Goal: Transaction & Acquisition: Purchase product/service

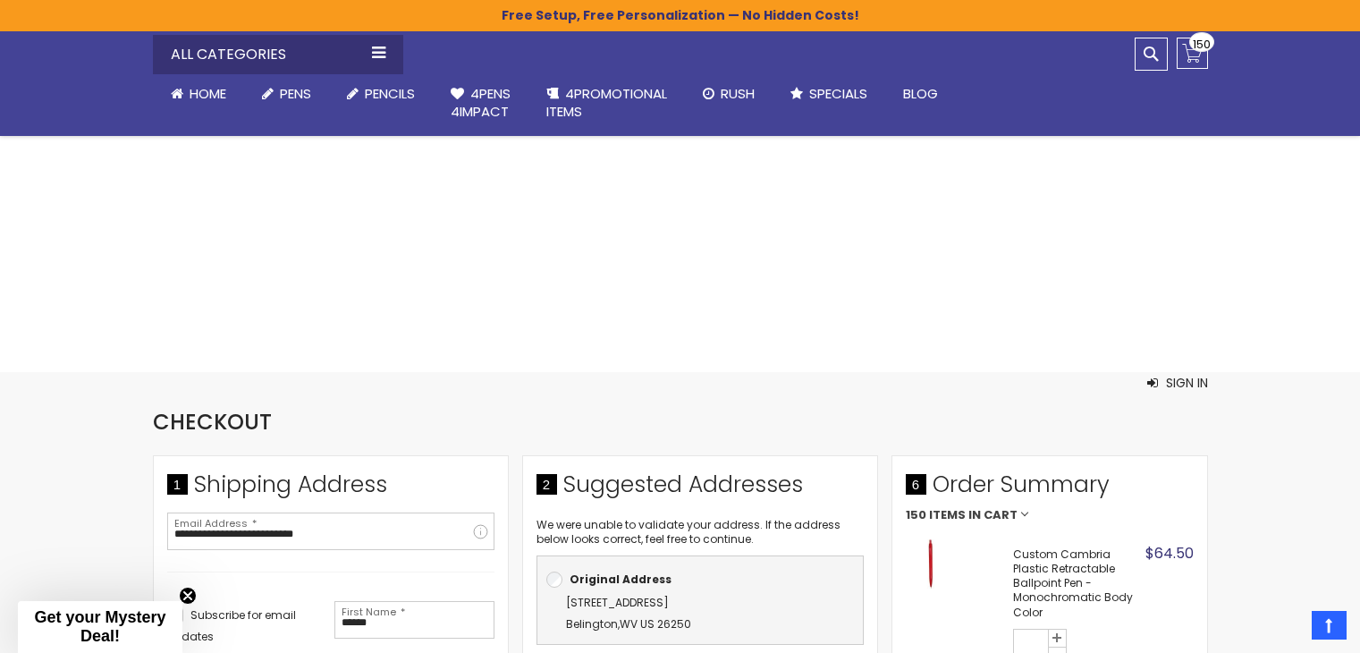
select select "**"
select select "*"
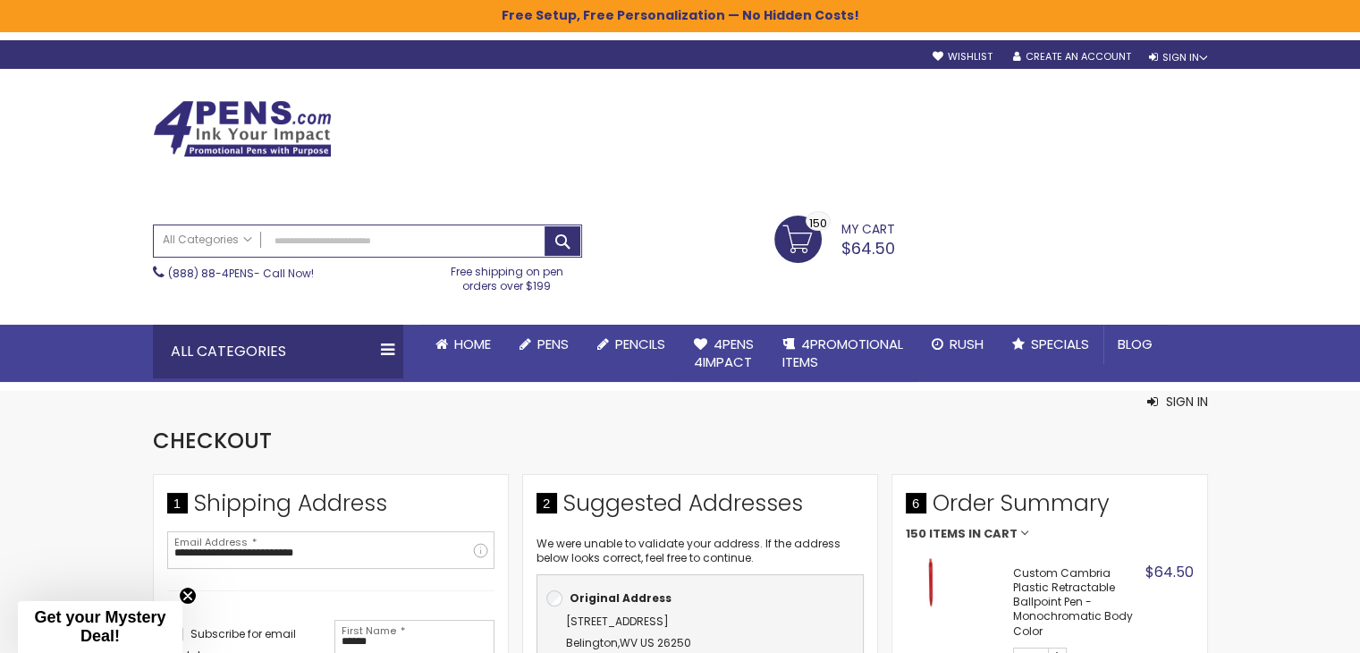
click at [1091, 64] on div "Skip to Content sample Wishlist Sign Out Sign In Sign In Login Forgot Your Pass…" at bounding box center [680, 54] width 1073 height 28
click at [1070, 62] on link "Create an Account" at bounding box center [1071, 56] width 118 height 13
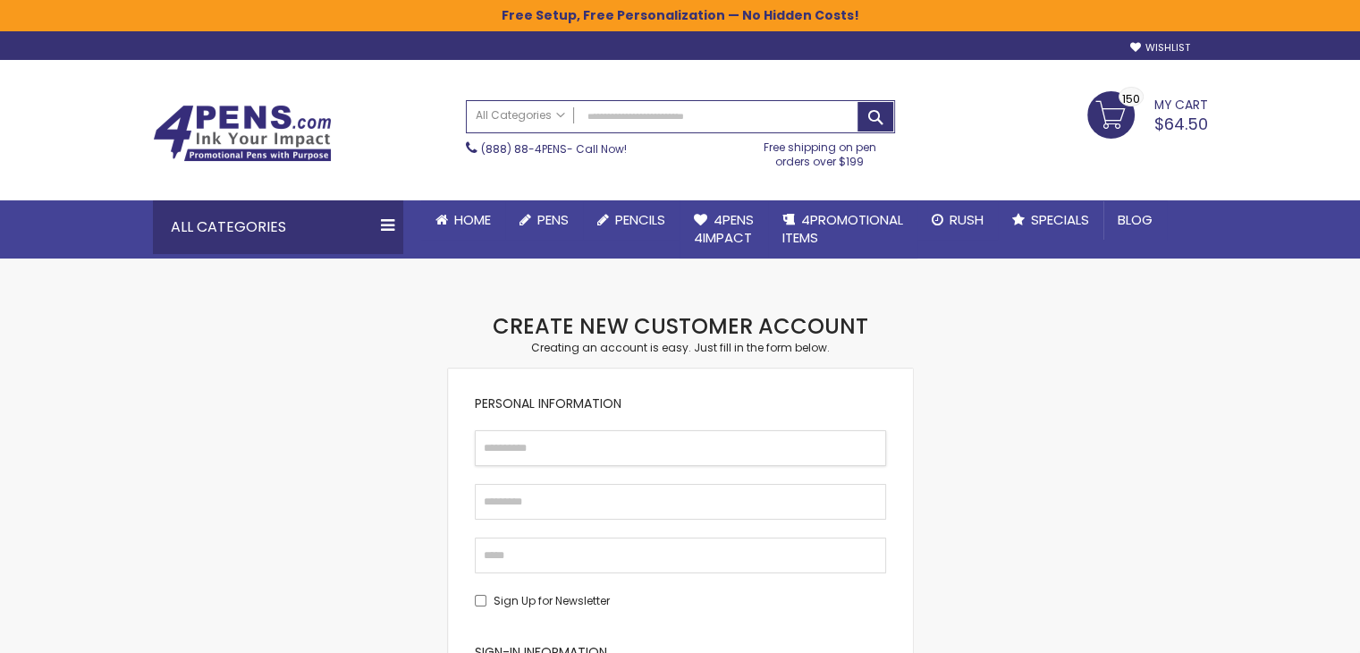
click at [698, 437] on input "First Name" at bounding box center [680, 448] width 411 height 36
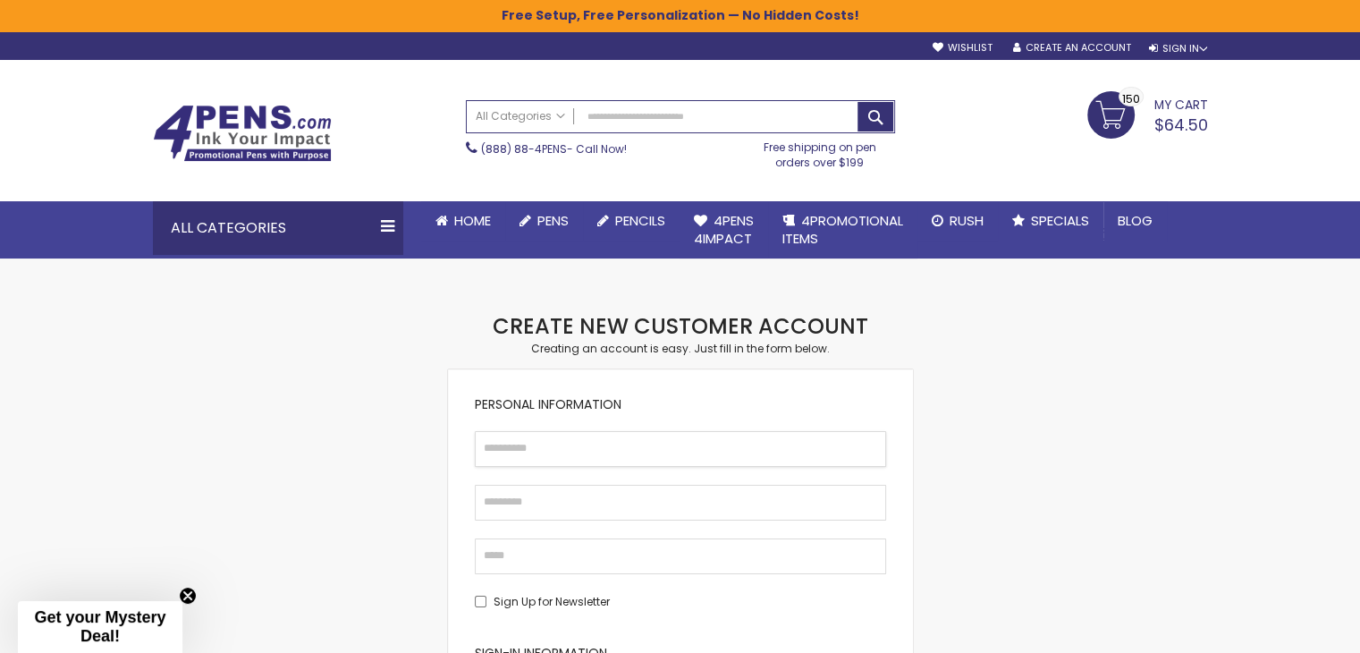
type input "******"
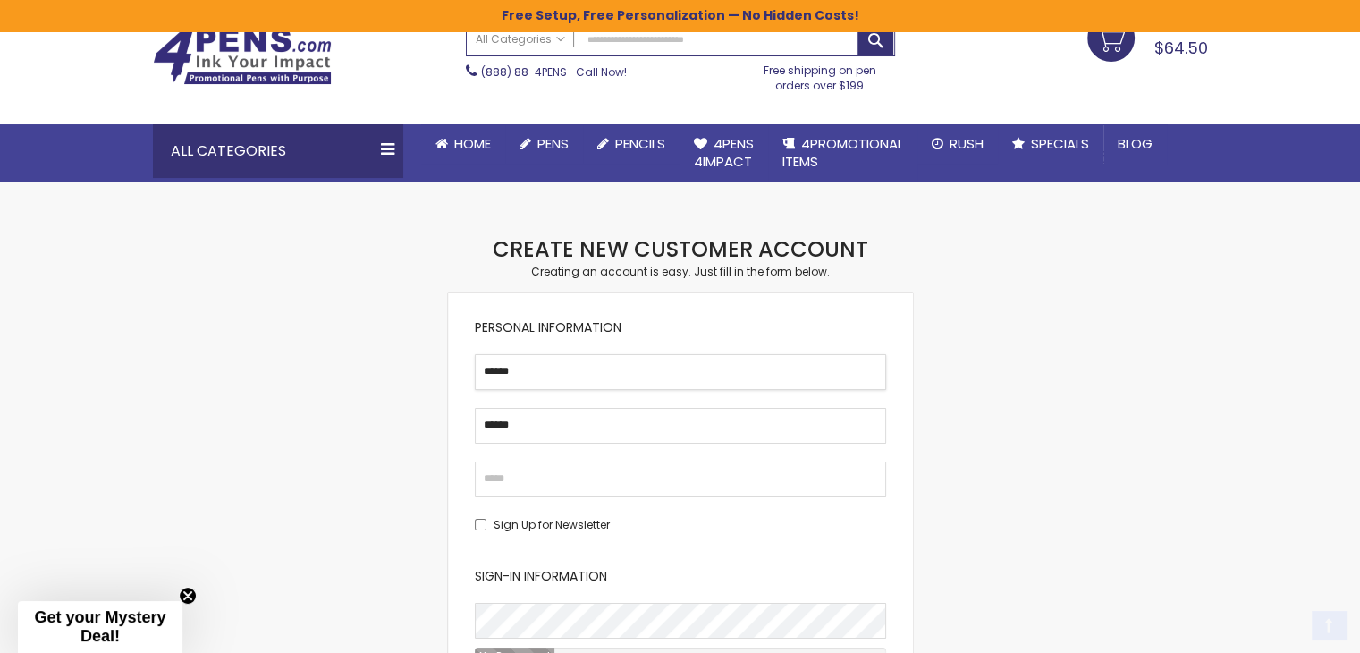
scroll to position [268, 0]
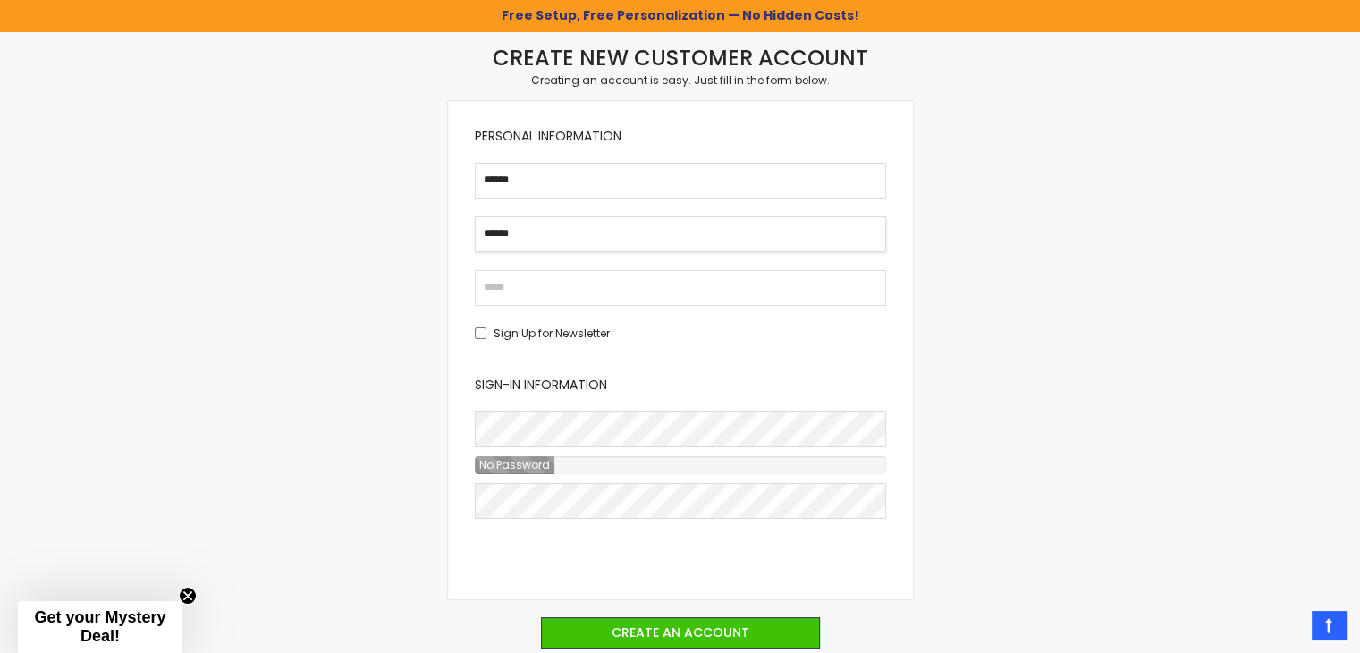
click at [584, 244] on input "******" at bounding box center [680, 234] width 411 height 36
click at [532, 294] on input "Email" at bounding box center [680, 288] width 411 height 36
type input "**********"
click at [533, 405] on fieldset "Sign-in Information Password Password Strength: No Password Confirm Password" at bounding box center [680, 474] width 411 height 196
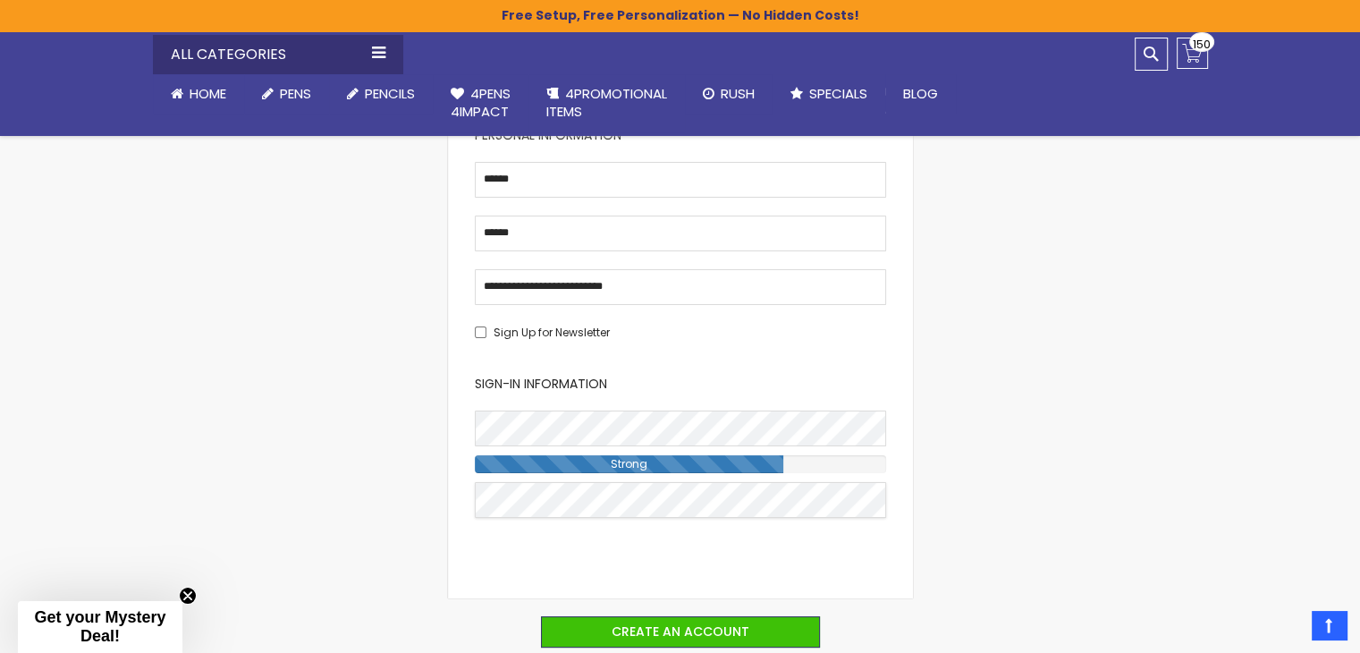
scroll to position [447, 0]
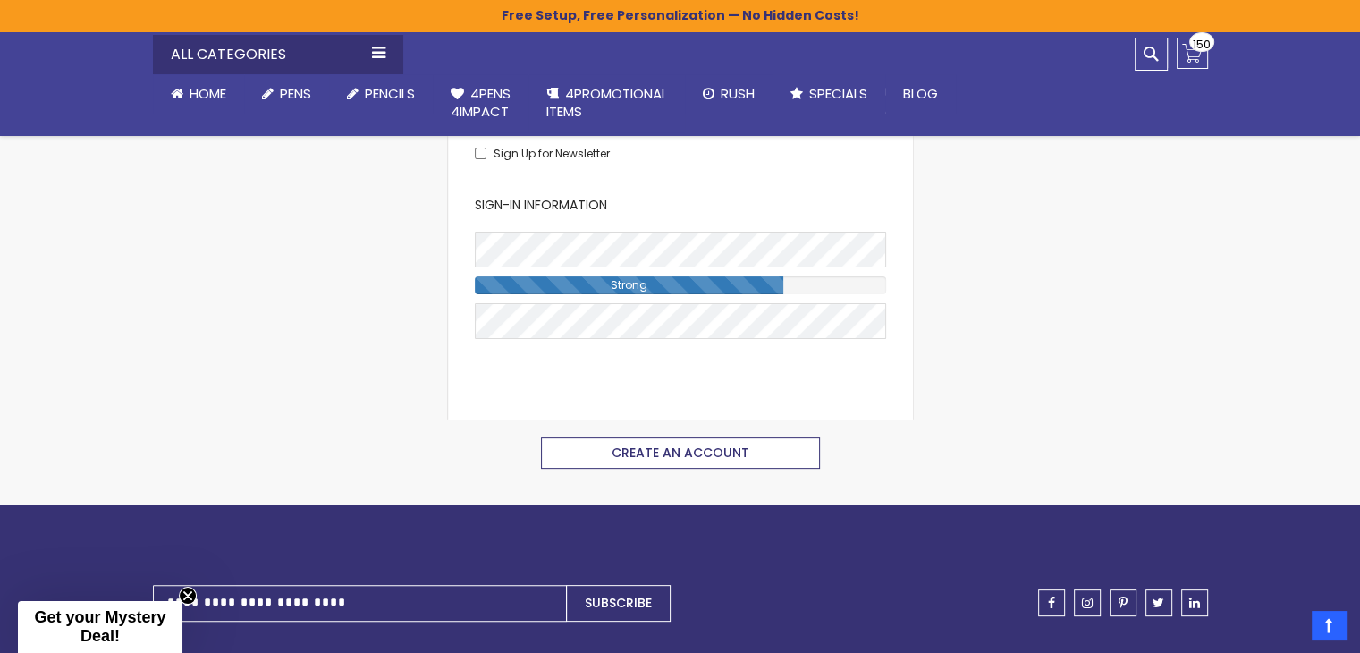
click at [668, 448] on span "Create an Account" at bounding box center [681, 453] width 138 height 18
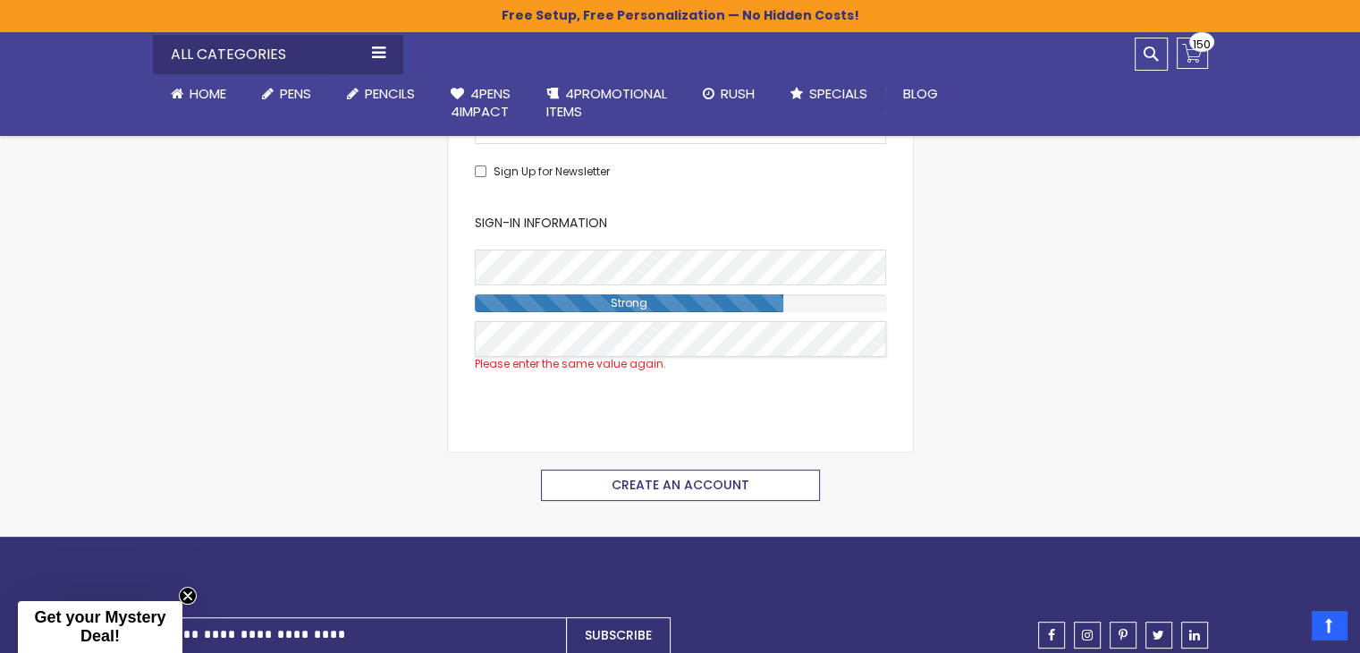
scroll to position [423, 0]
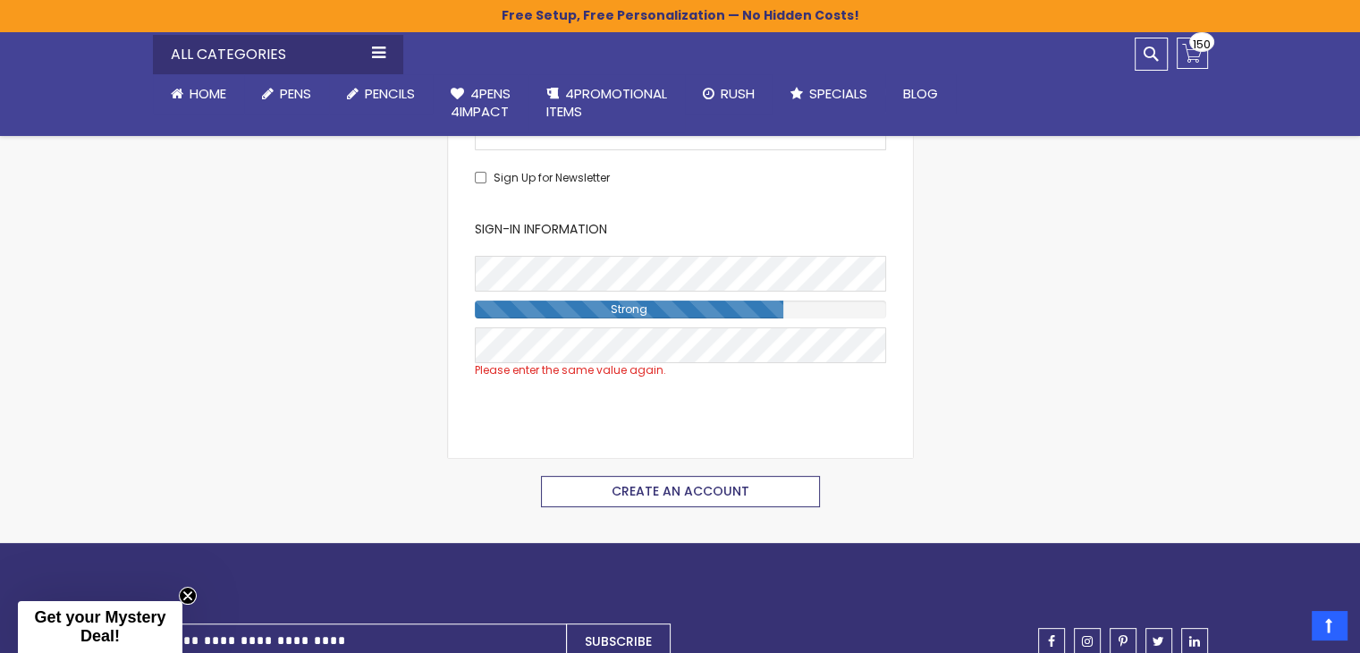
click at [635, 487] on span "Create an Account" at bounding box center [681, 491] width 138 height 18
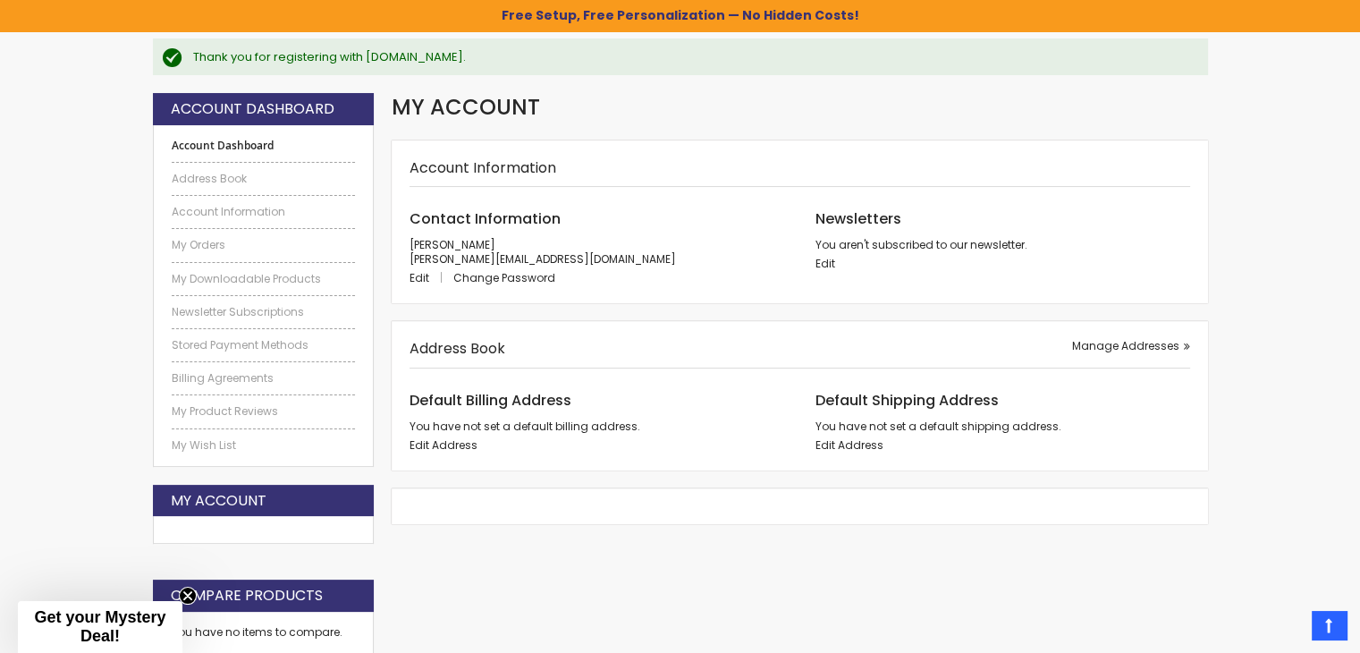
scroll to position [268, 0]
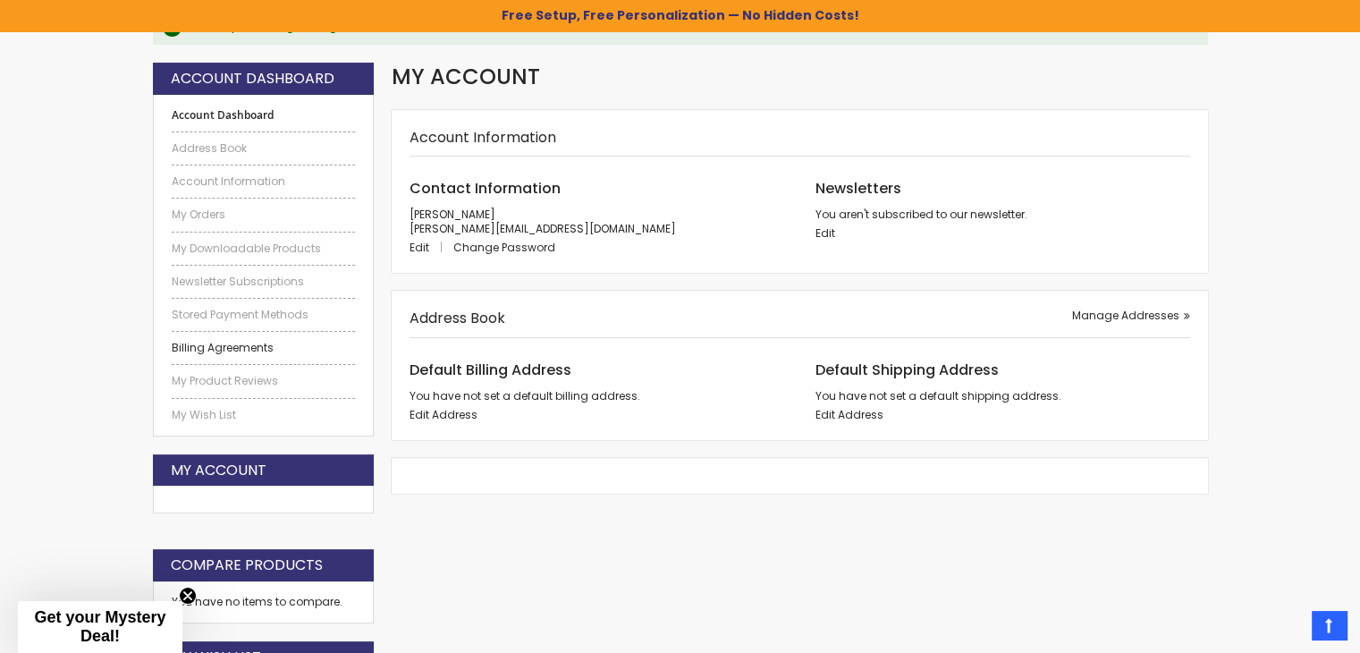
click at [215, 347] on link "Billing Agreements" at bounding box center [264, 348] width 184 height 14
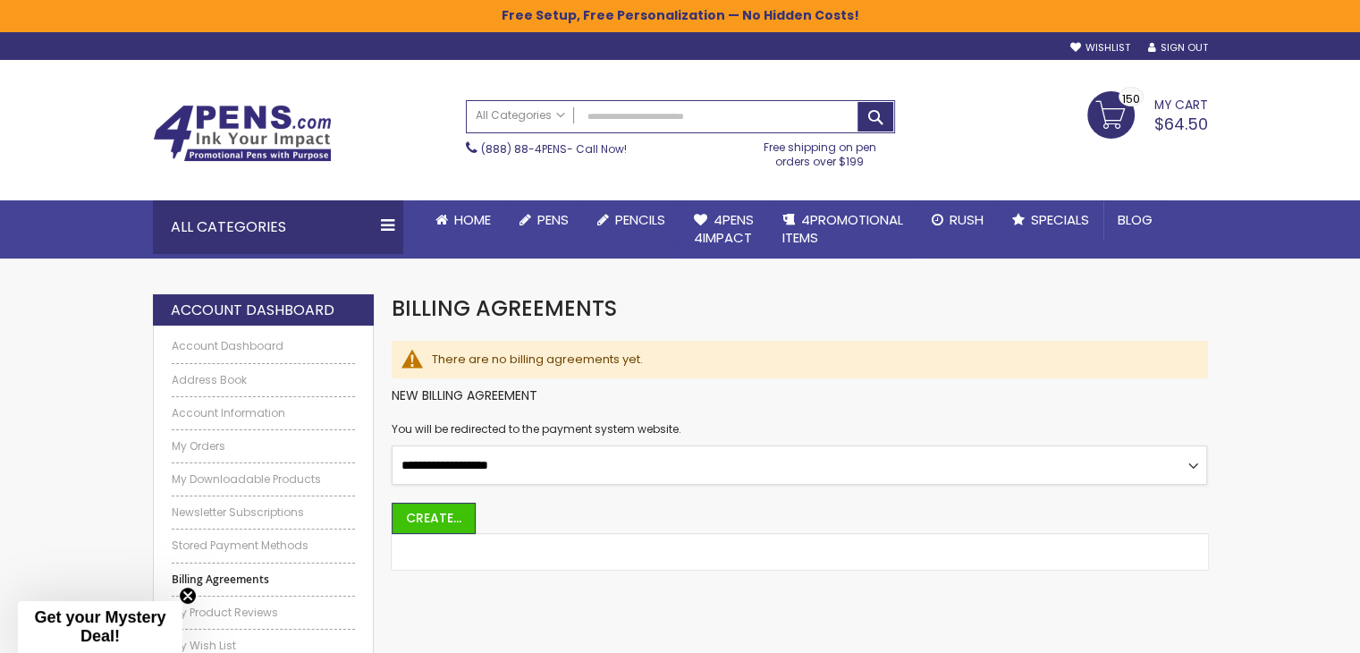
click at [436, 468] on select "**********" at bounding box center [800, 464] width 816 height 39
click at [220, 413] on link "Account Information" at bounding box center [264, 413] width 184 height 14
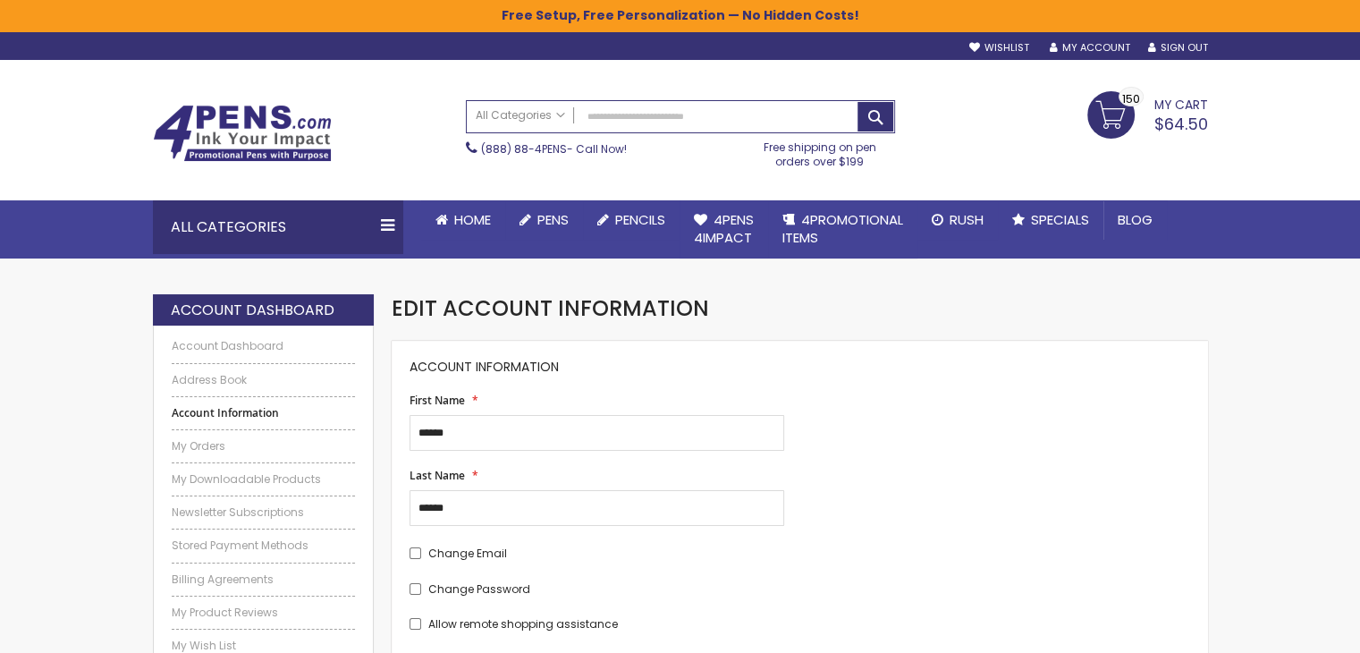
click at [1192, 134] on span "$64.50" at bounding box center [1181, 124] width 54 height 22
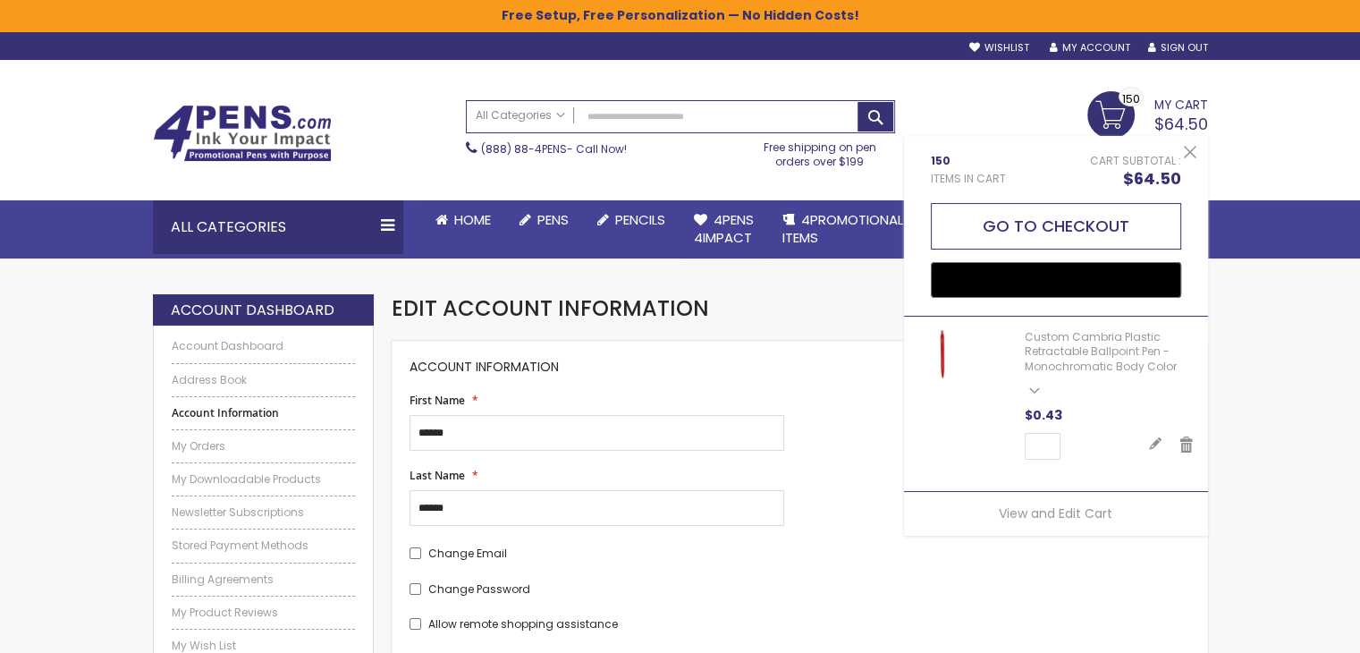
click at [1146, 222] on button "Go to Checkout" at bounding box center [1056, 226] width 250 height 47
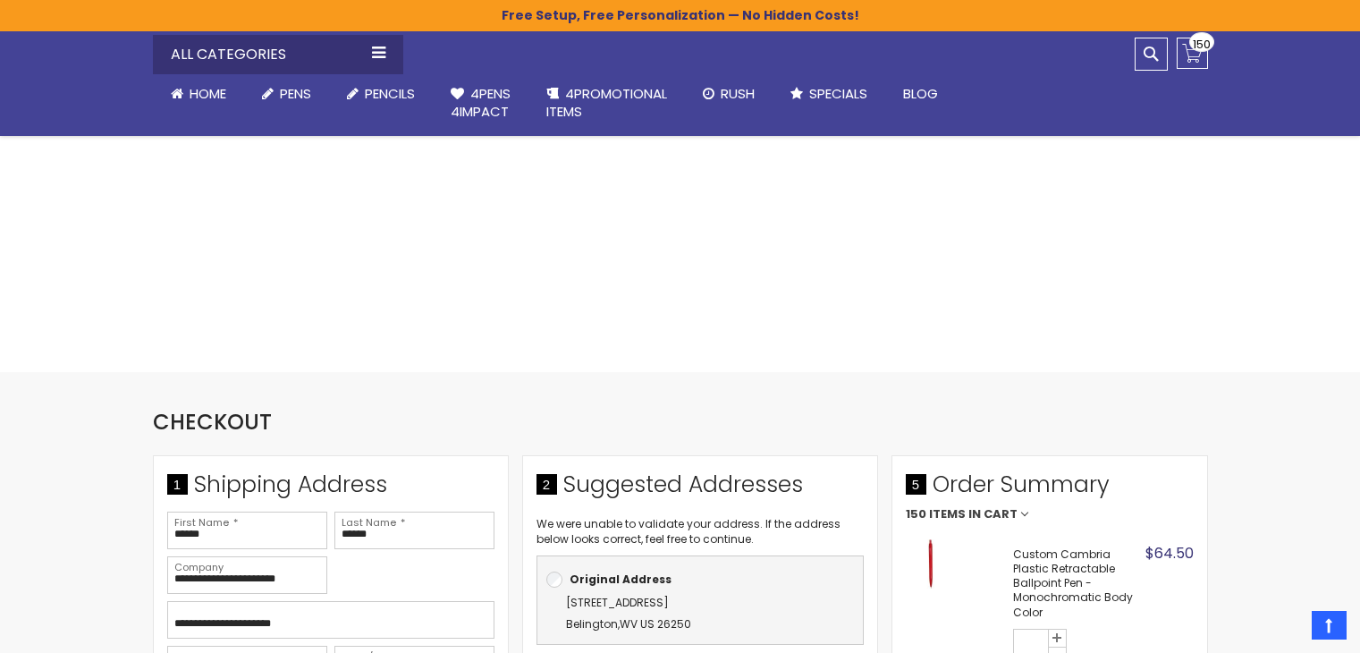
select select "**"
select select "*"
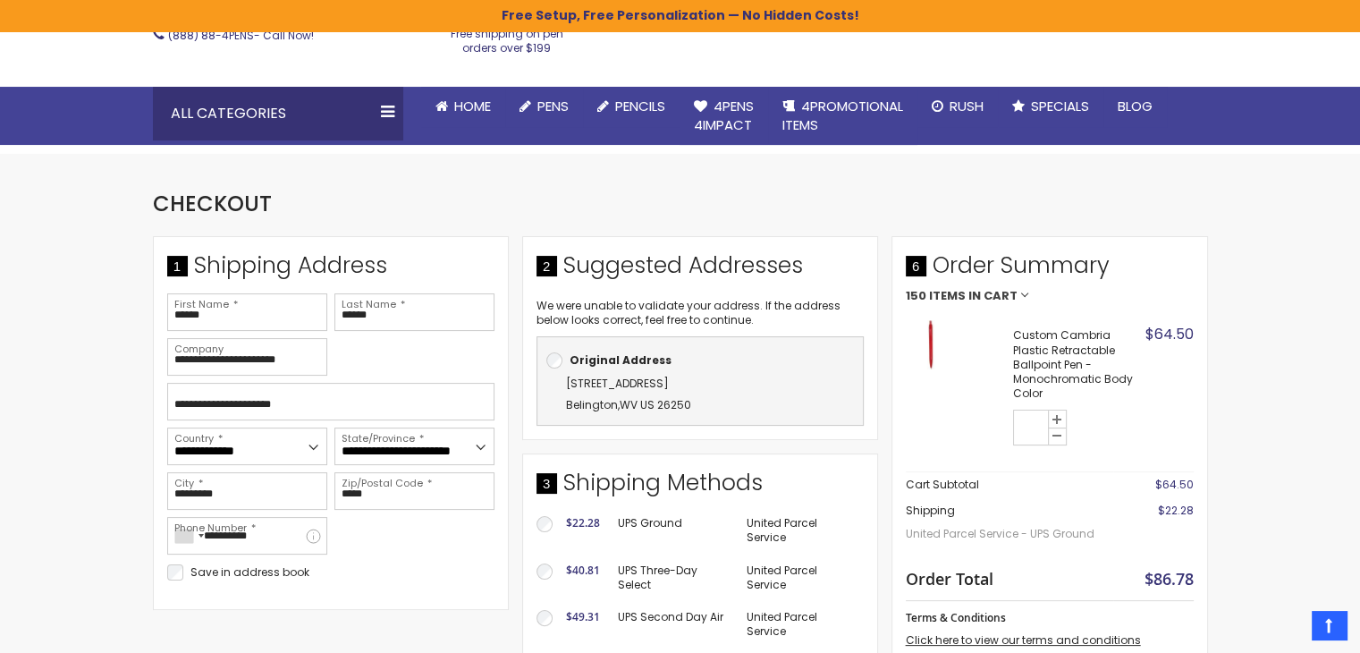
scroll to position [268, 0]
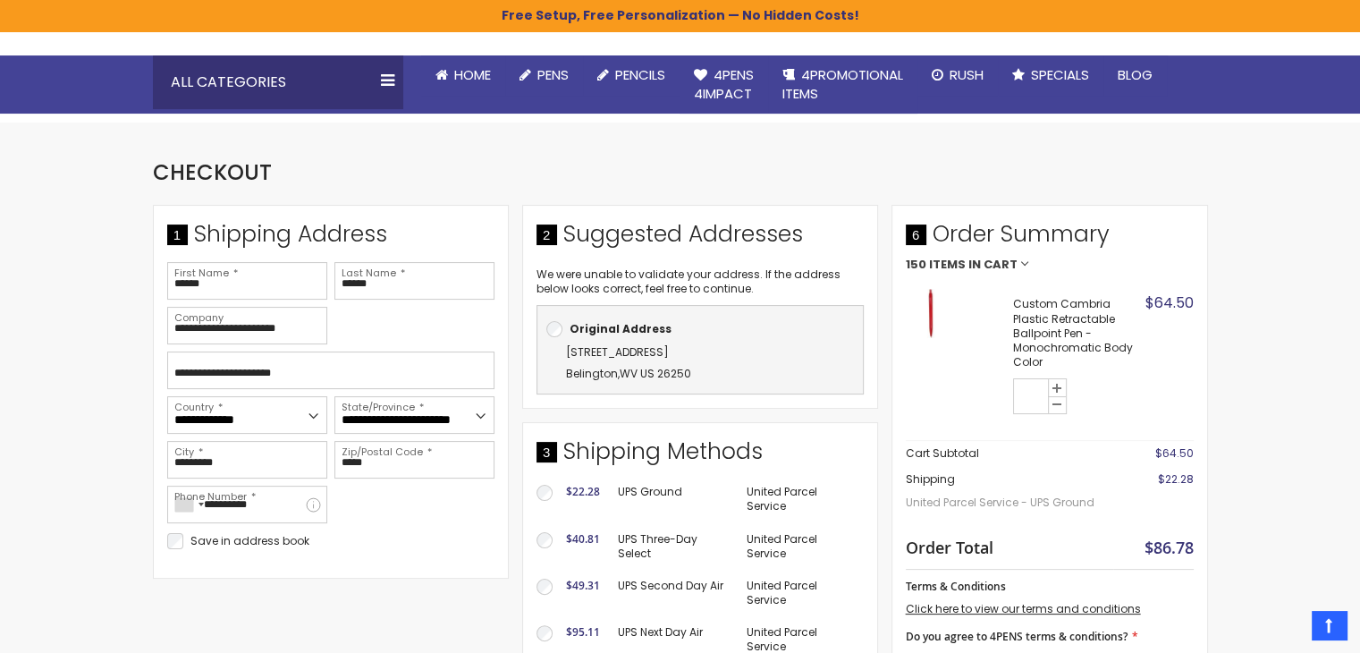
click at [949, 264] on span "Items in Cart" at bounding box center [973, 264] width 89 height 13
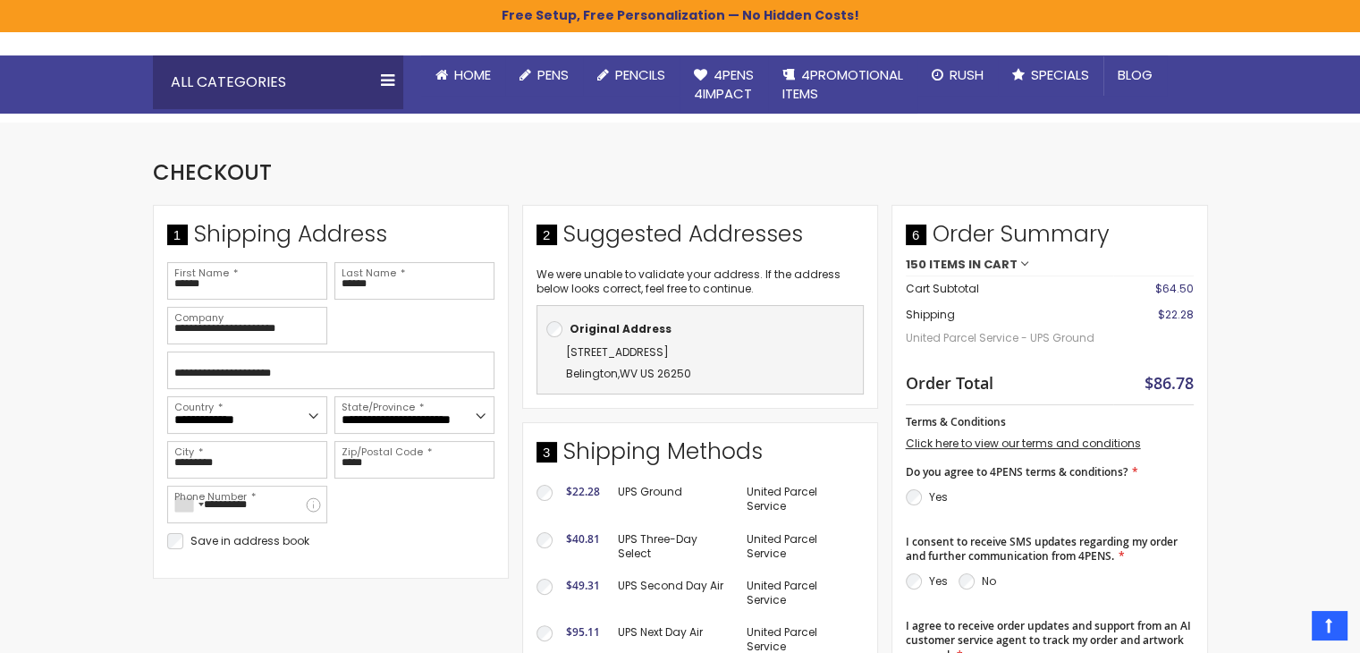
click at [949, 264] on span "Items in Cart" at bounding box center [973, 264] width 89 height 13
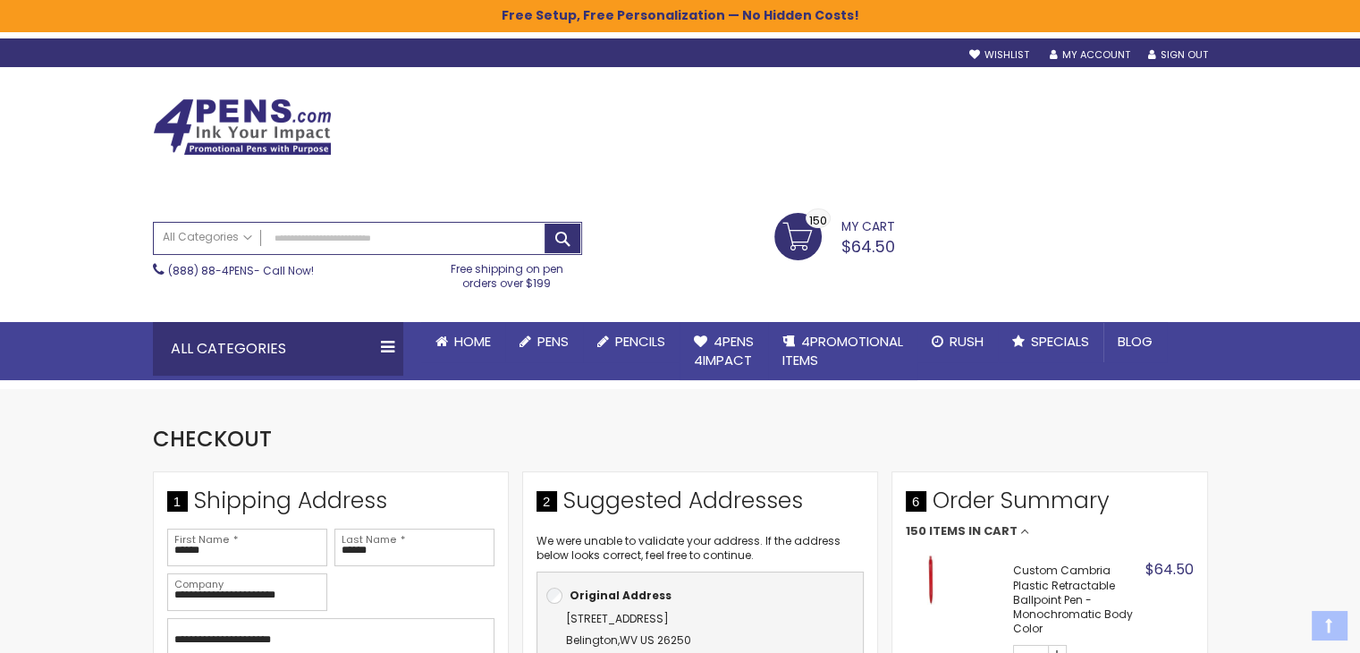
scroll to position [0, 0]
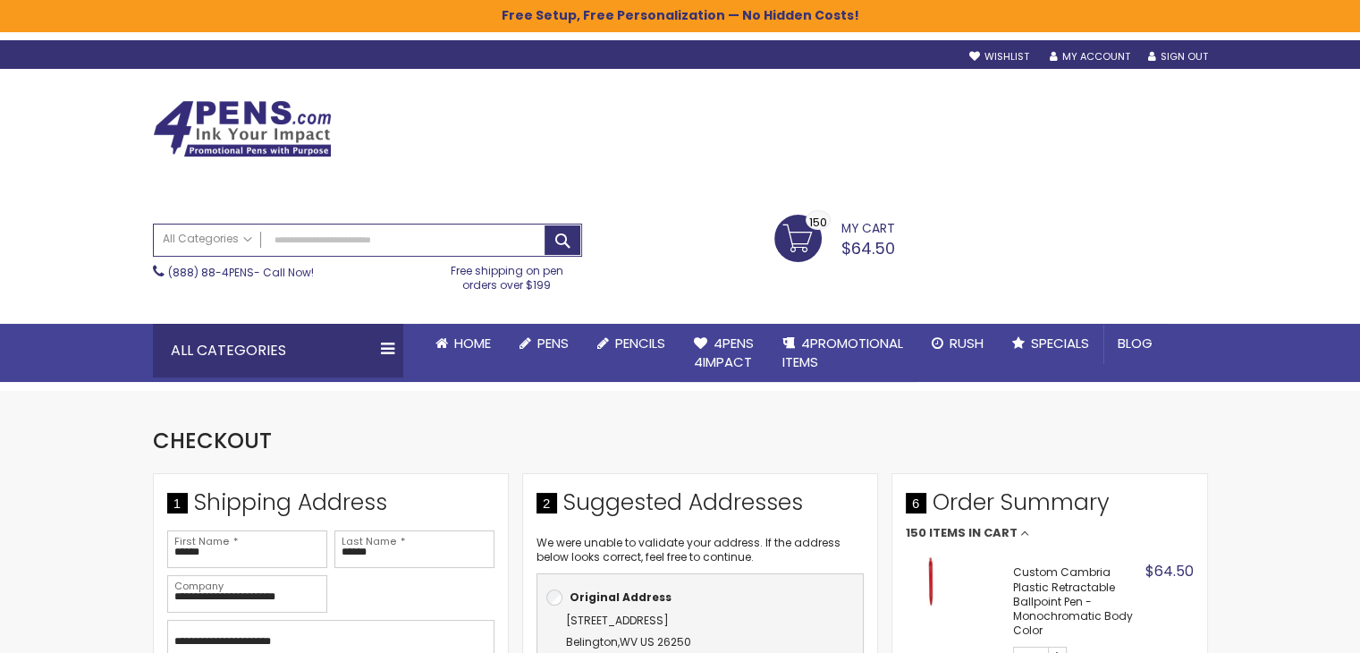
click at [816, 230] on link "My Cart $64.50 150 150 items" at bounding box center [834, 237] width 121 height 45
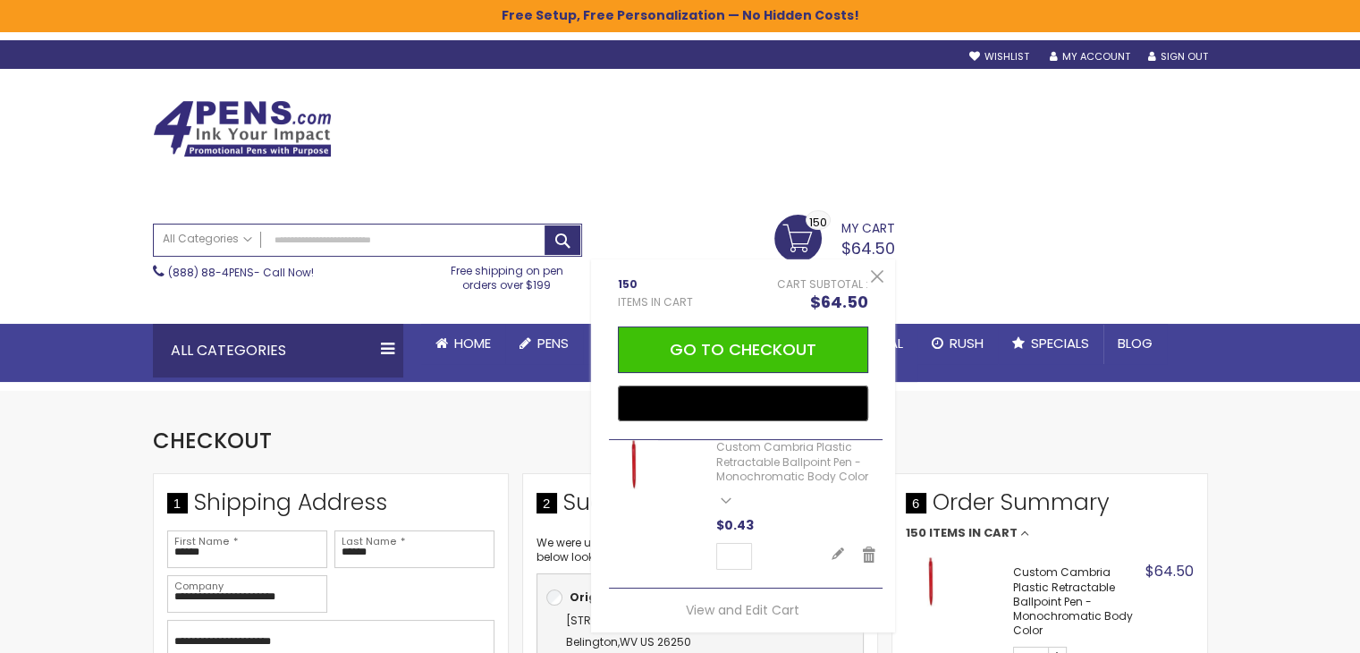
click at [847, 222] on span "My Cart" at bounding box center [868, 226] width 54 height 23
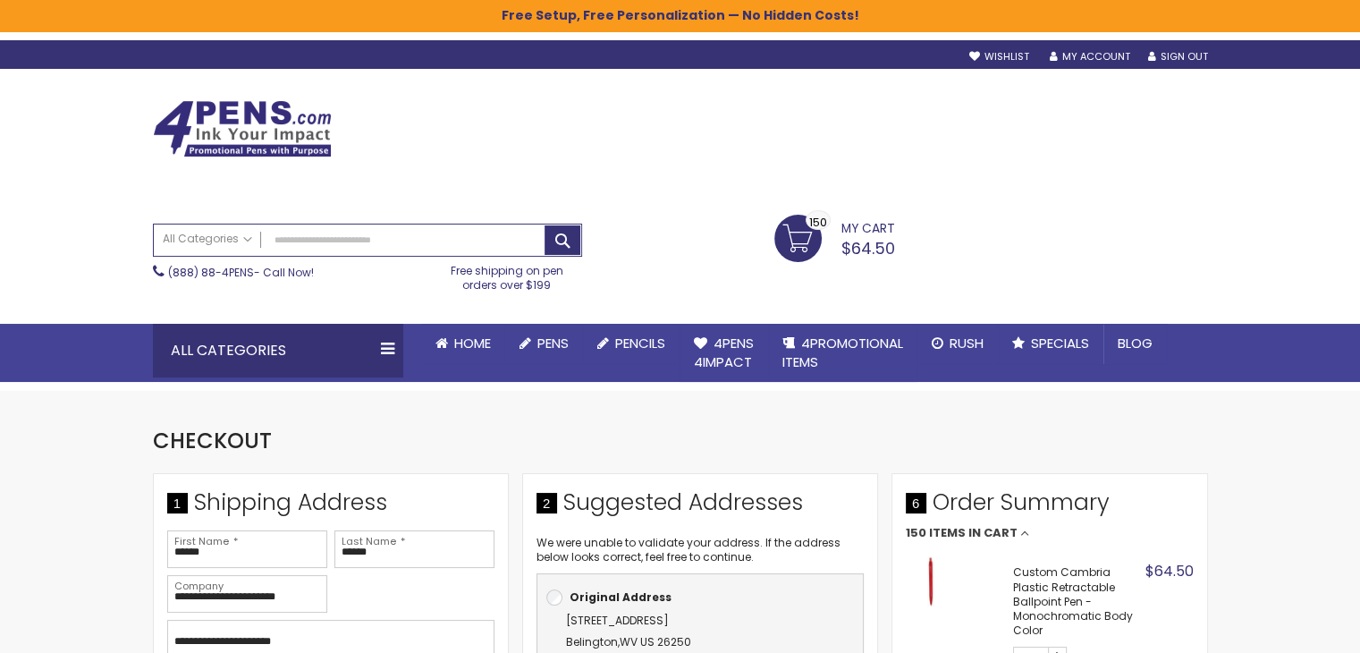
click at [849, 224] on span "My Cart" at bounding box center [868, 226] width 54 height 23
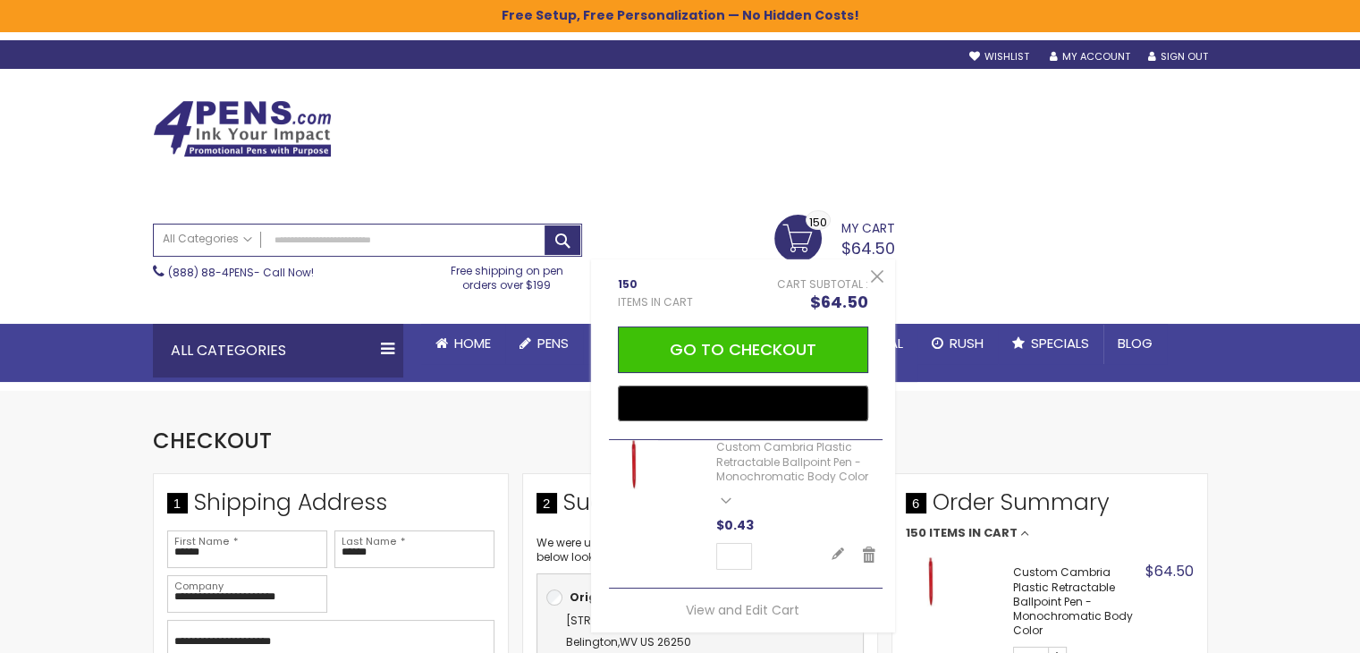
click at [849, 224] on span "My Cart" at bounding box center [868, 226] width 54 height 23
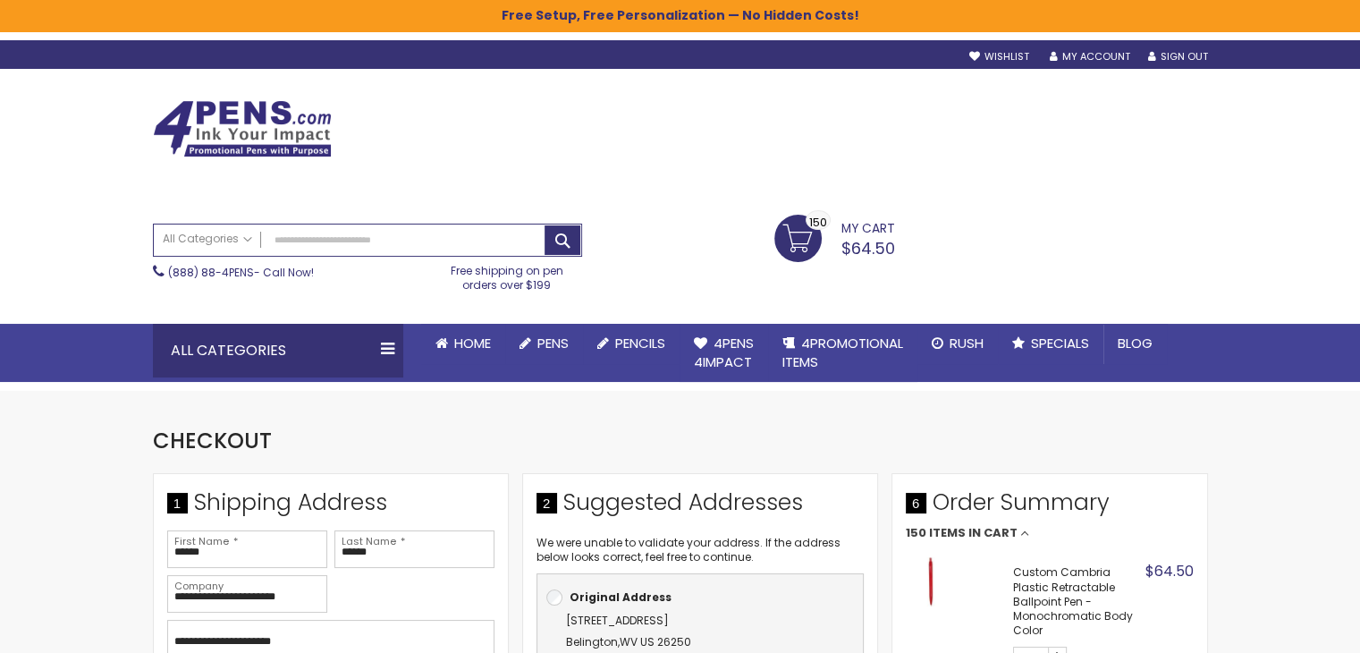
click at [835, 227] on link "My Cart $64.50 150 150 items" at bounding box center [834, 237] width 121 height 45
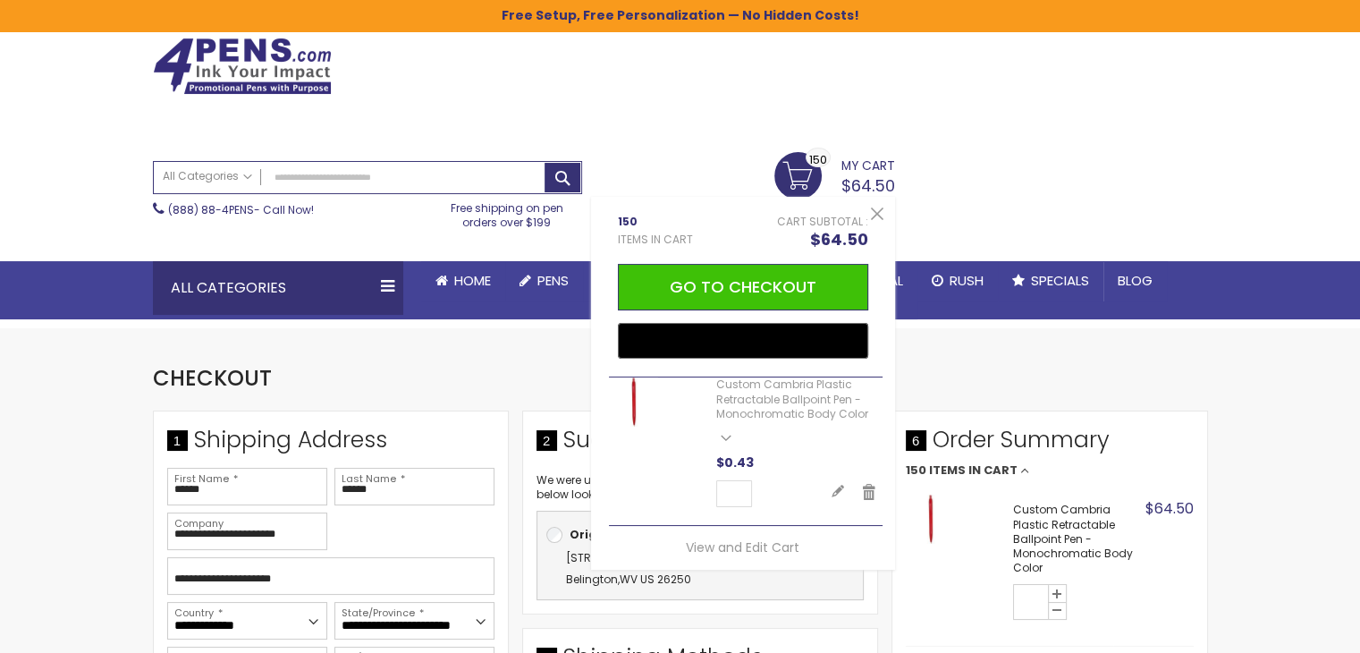
scroll to position [268, 0]
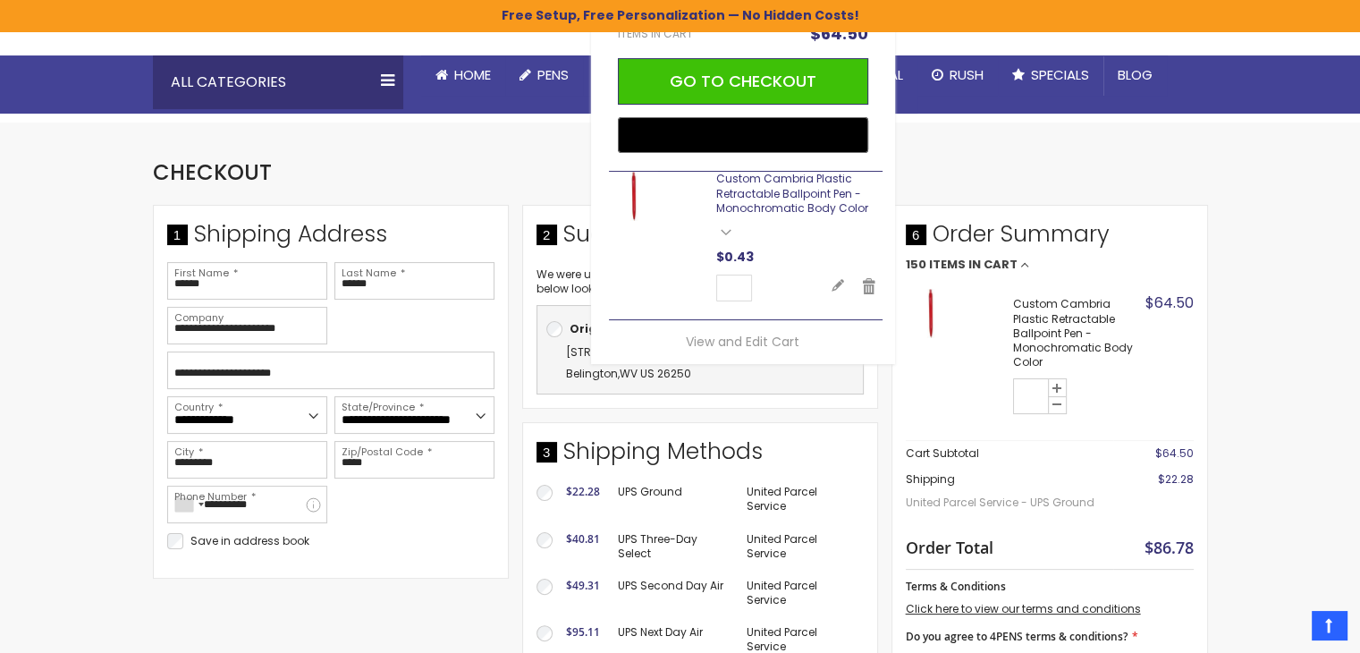
click at [761, 205] on link "Custom Cambria Plastic Retractable Ballpoint Pen - Monochromatic Body Color" at bounding box center [792, 193] width 152 height 44
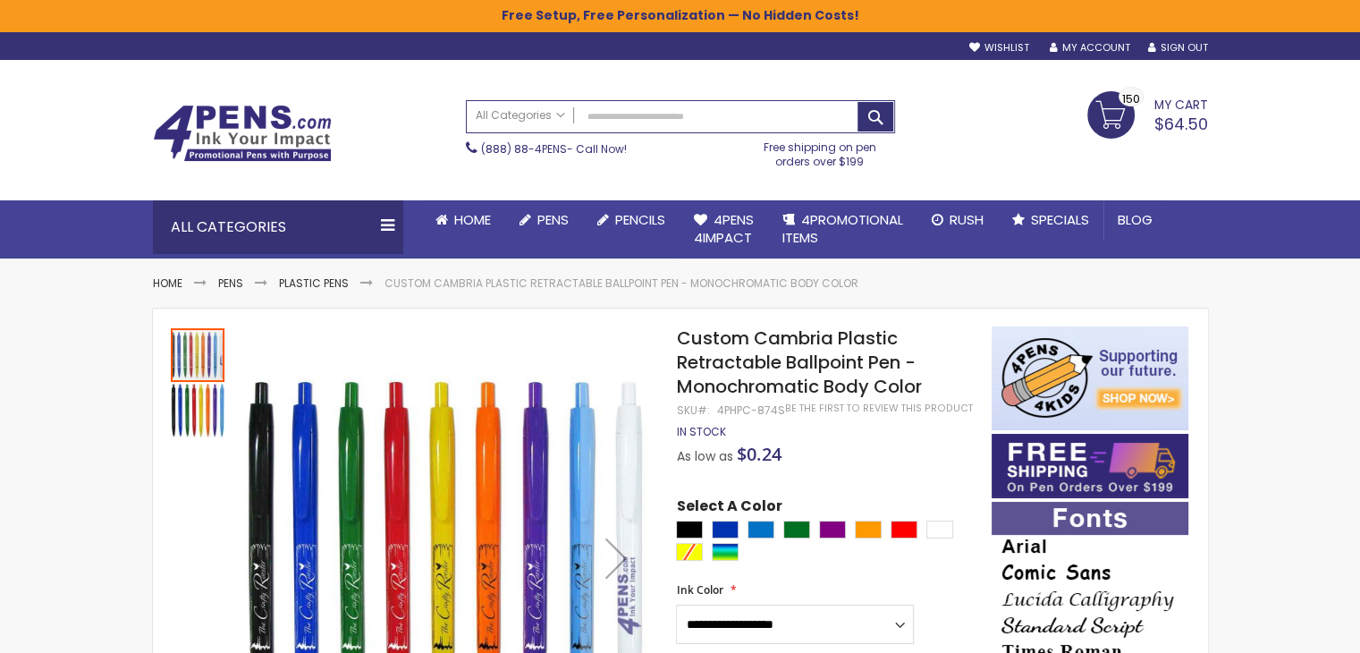
click at [1134, 106] on link "My Cart $64.50 150 150 items" at bounding box center [1147, 113] width 121 height 45
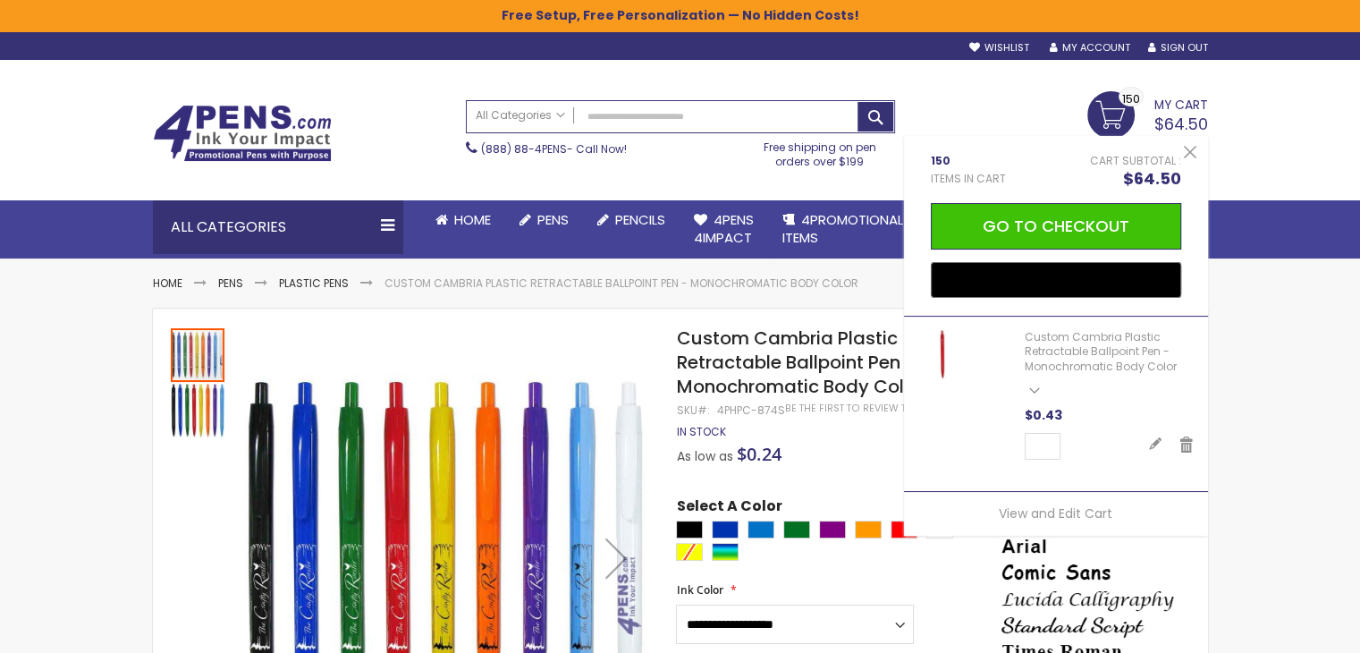
click at [1031, 389] on span "See Details" at bounding box center [1110, 392] width 170 height 19
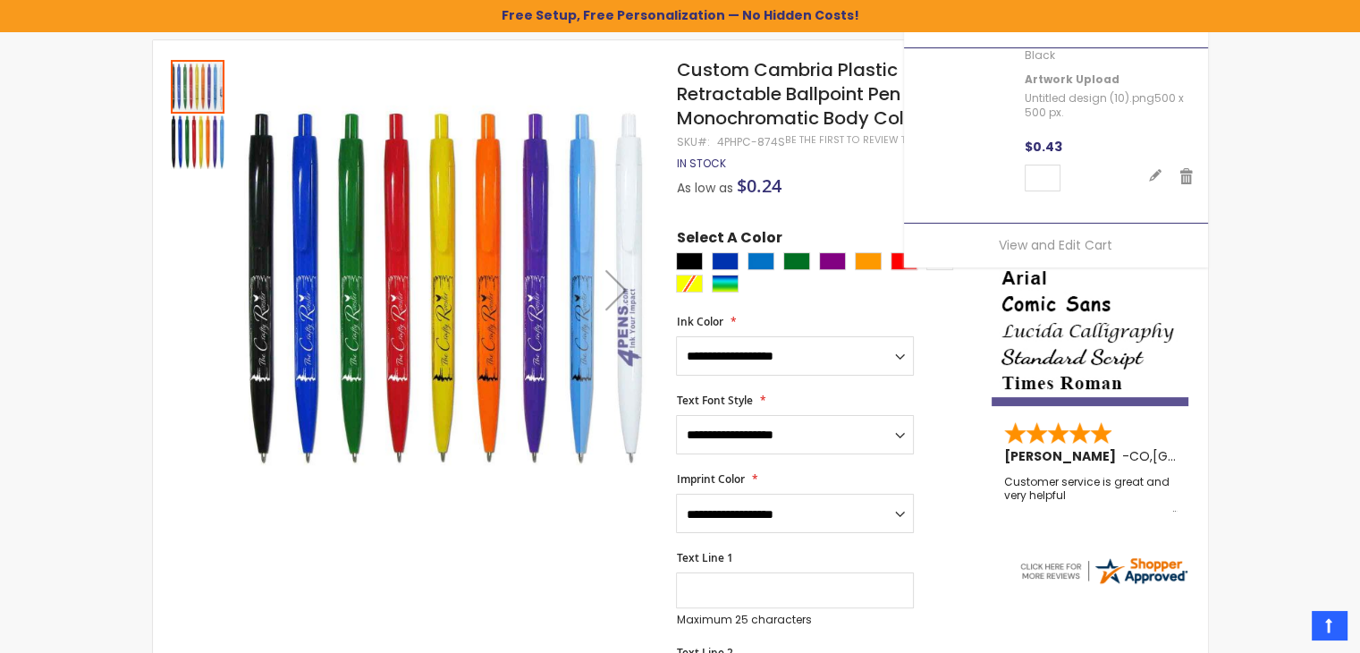
scroll to position [179, 0]
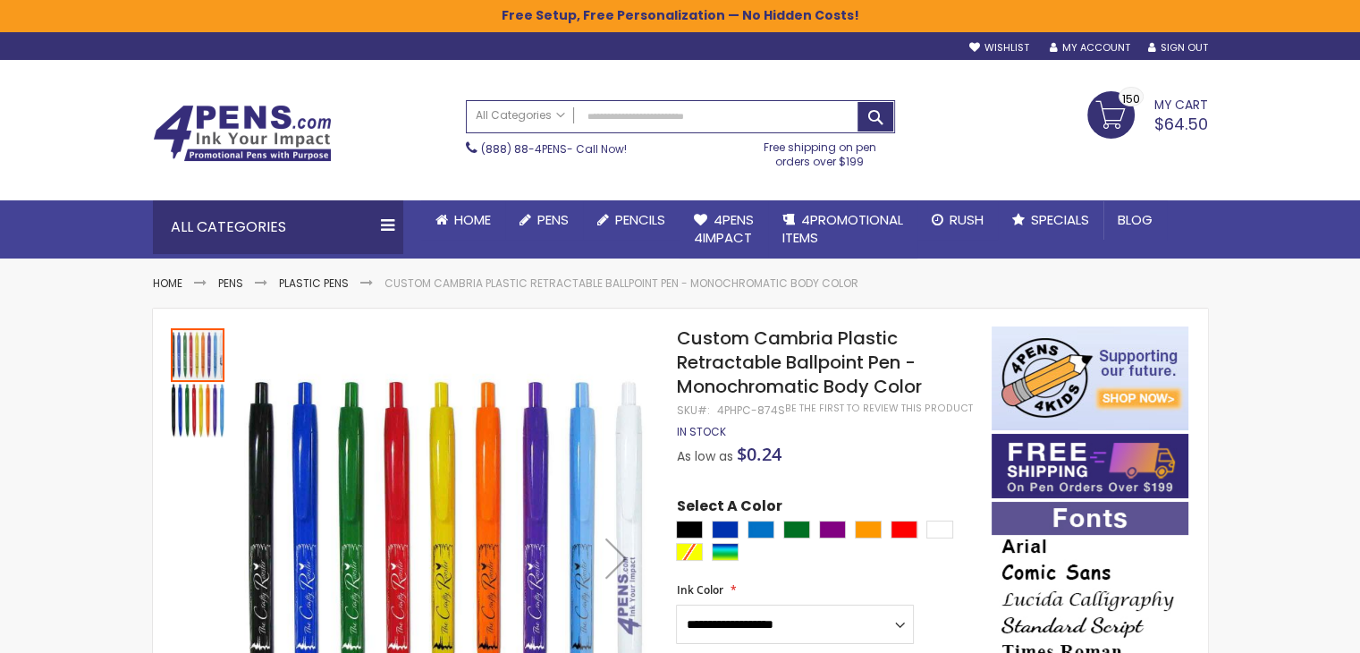
click at [1184, 115] on span "$64.50" at bounding box center [1181, 124] width 54 height 22
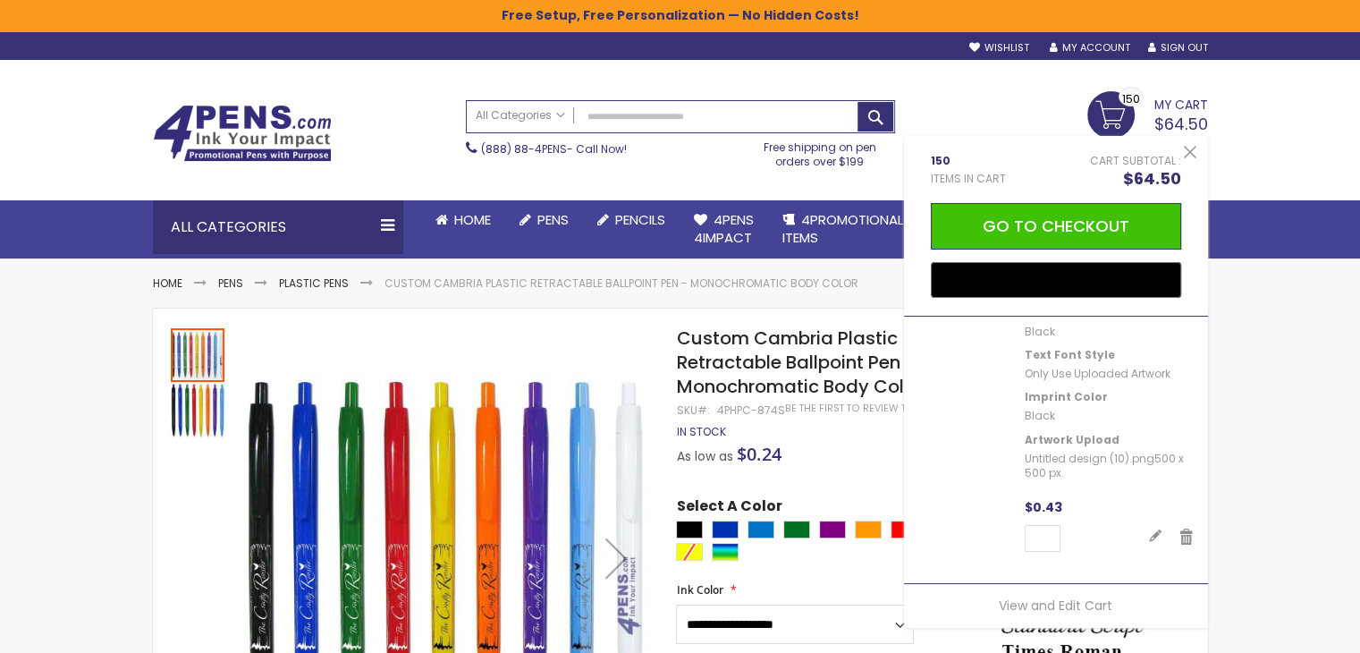
scroll to position [139, 0]
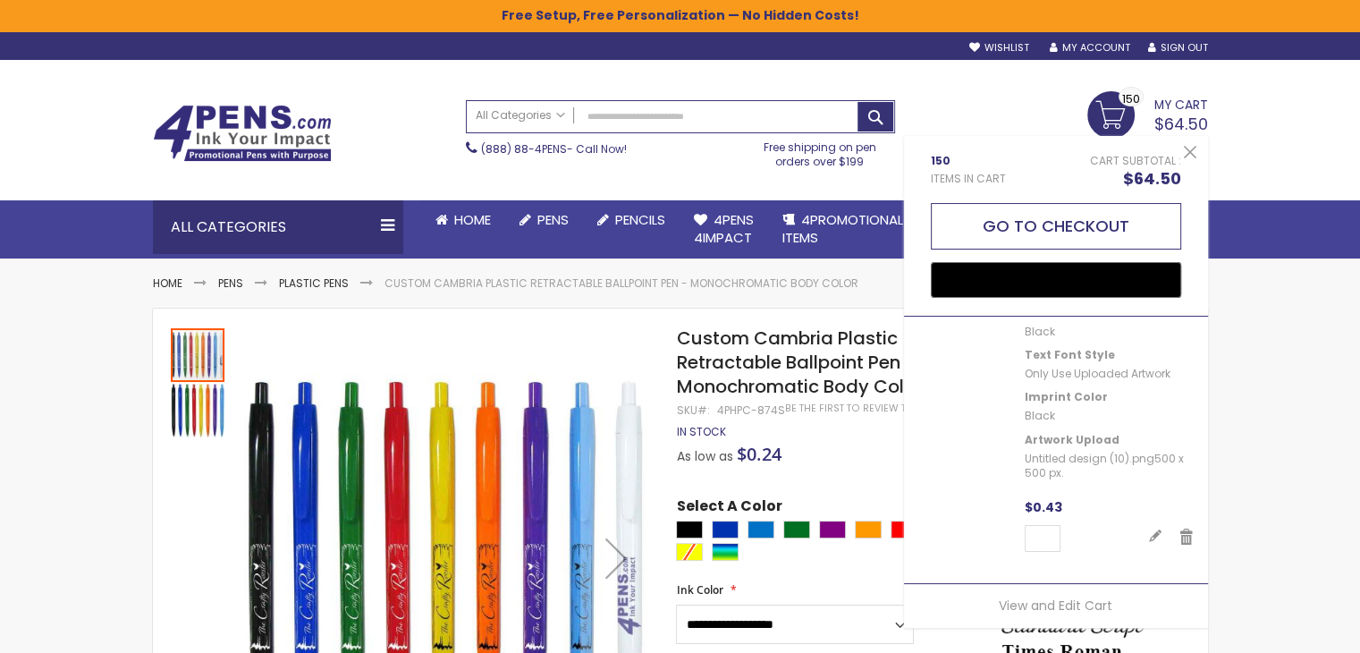
click at [1041, 239] on button "Go to Checkout" at bounding box center [1056, 226] width 250 height 47
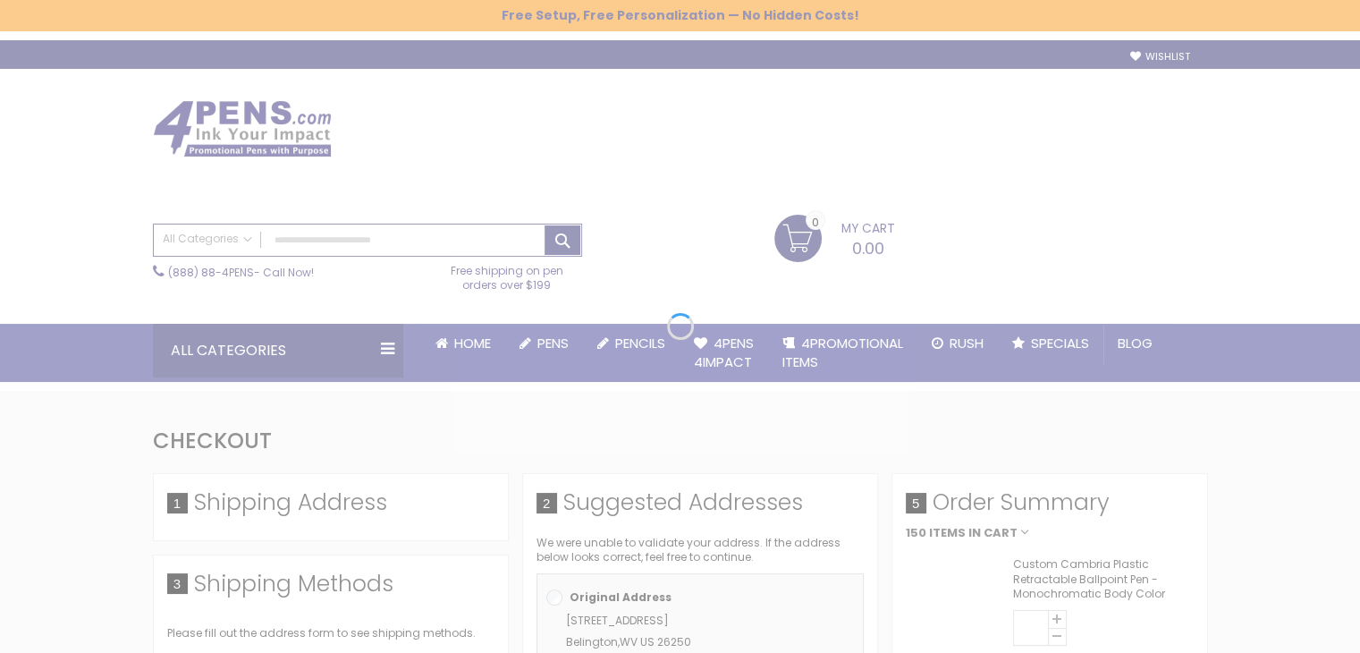
select select "**"
select select "*"
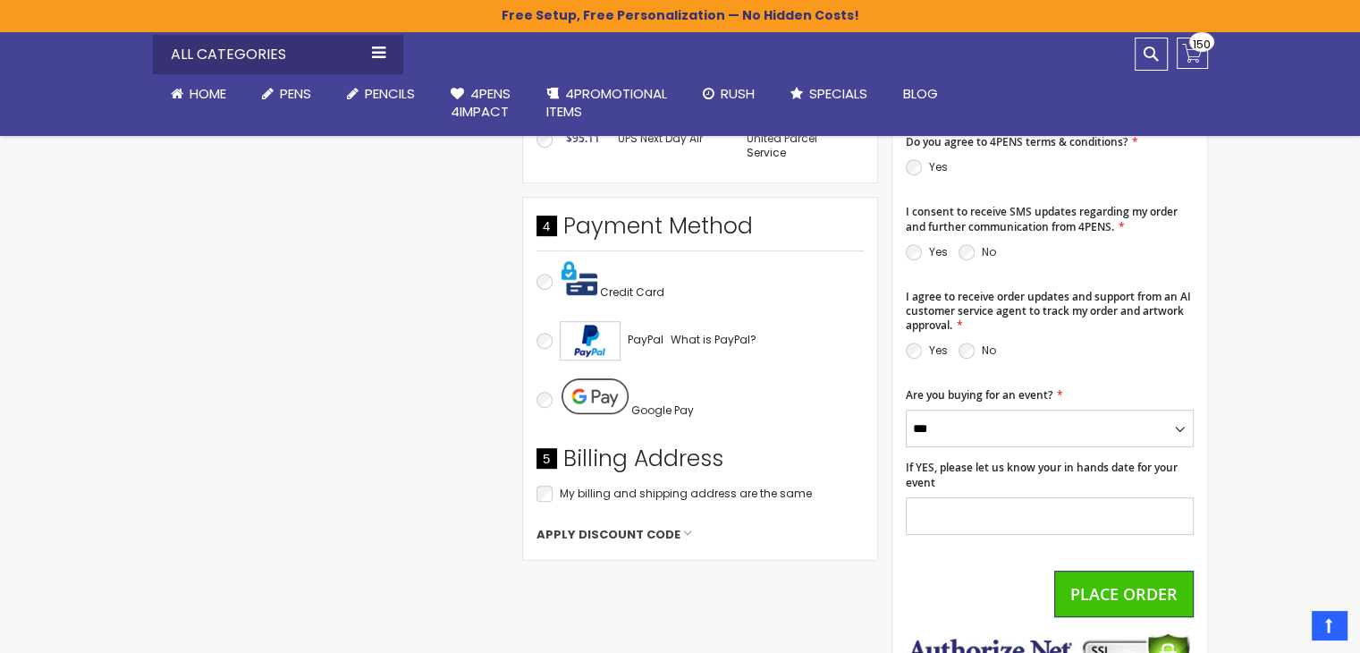
scroll to position [747, 0]
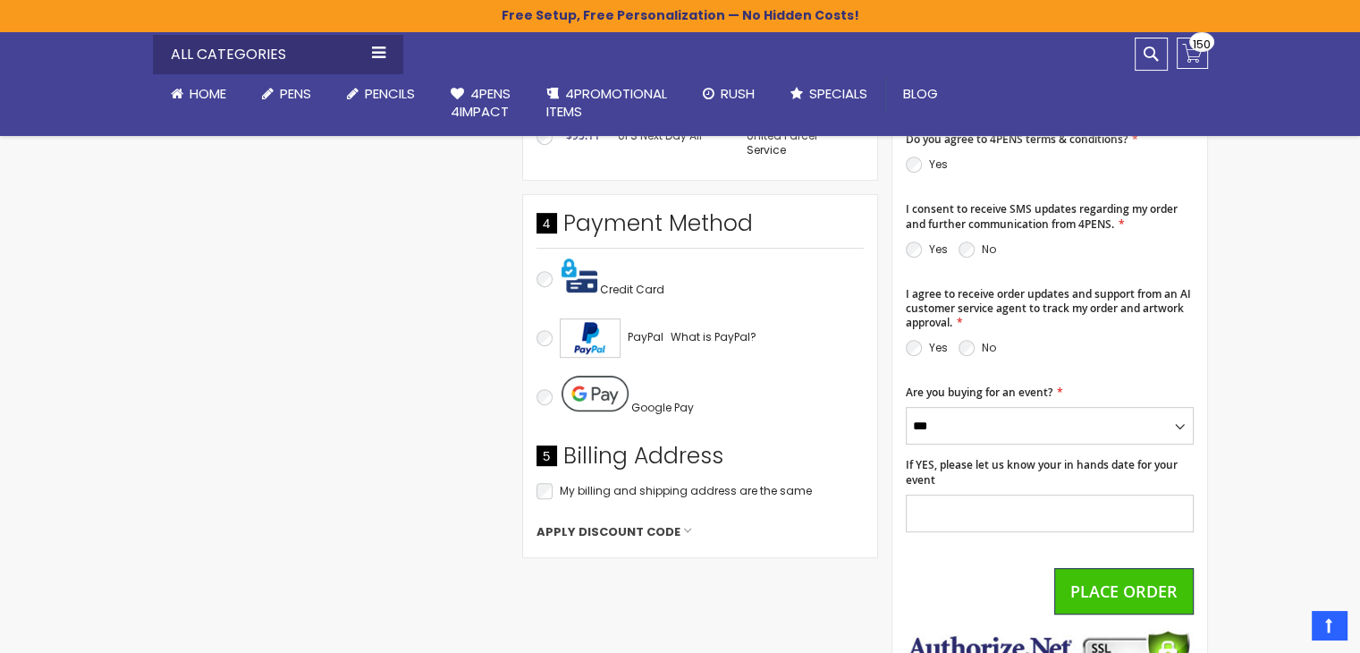
click at [551, 292] on div "Credit Card" at bounding box center [700, 279] width 327 height 62
click at [552, 285] on div "Credit Card" at bounding box center [700, 279] width 327 height 62
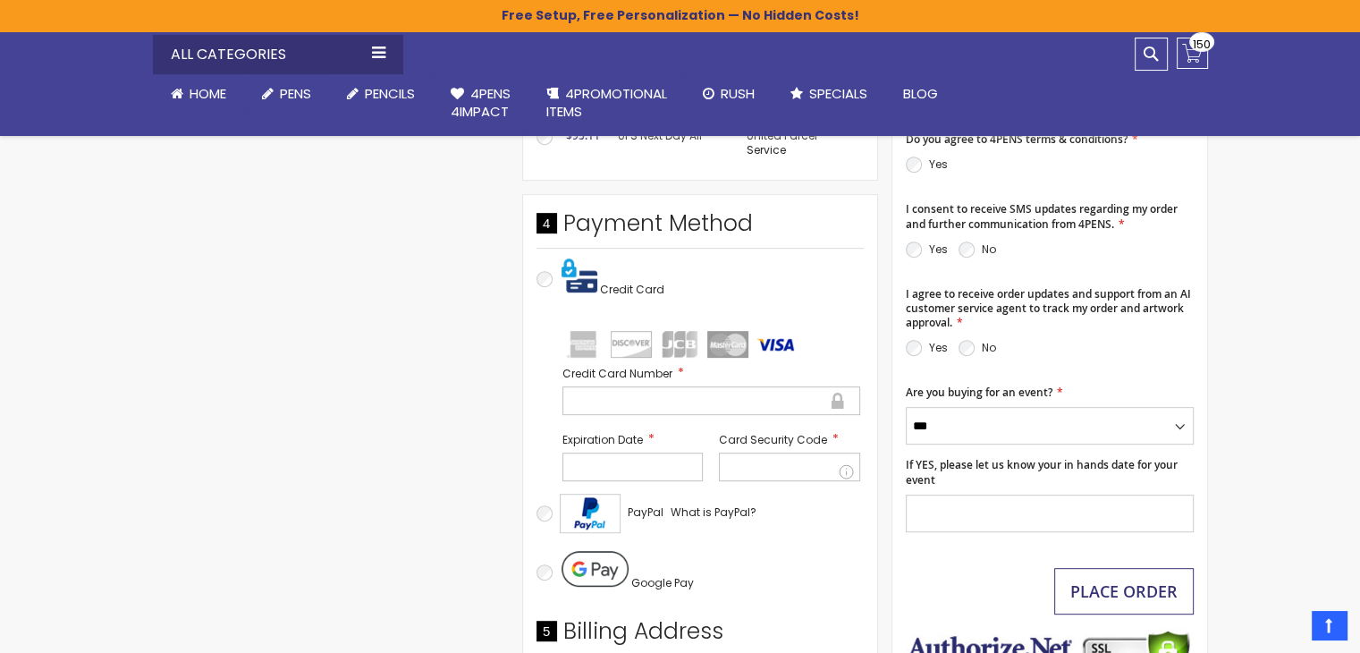
drag, startPoint x: 1126, startPoint y: 599, endPoint x: 1201, endPoint y: 500, distance: 124.5
click at [1205, 512] on aside "Close Order Summary 150 Items in Cart Custom Cambria Plastic Retractable Ballpo…" at bounding box center [1050, 234] width 317 height 1053
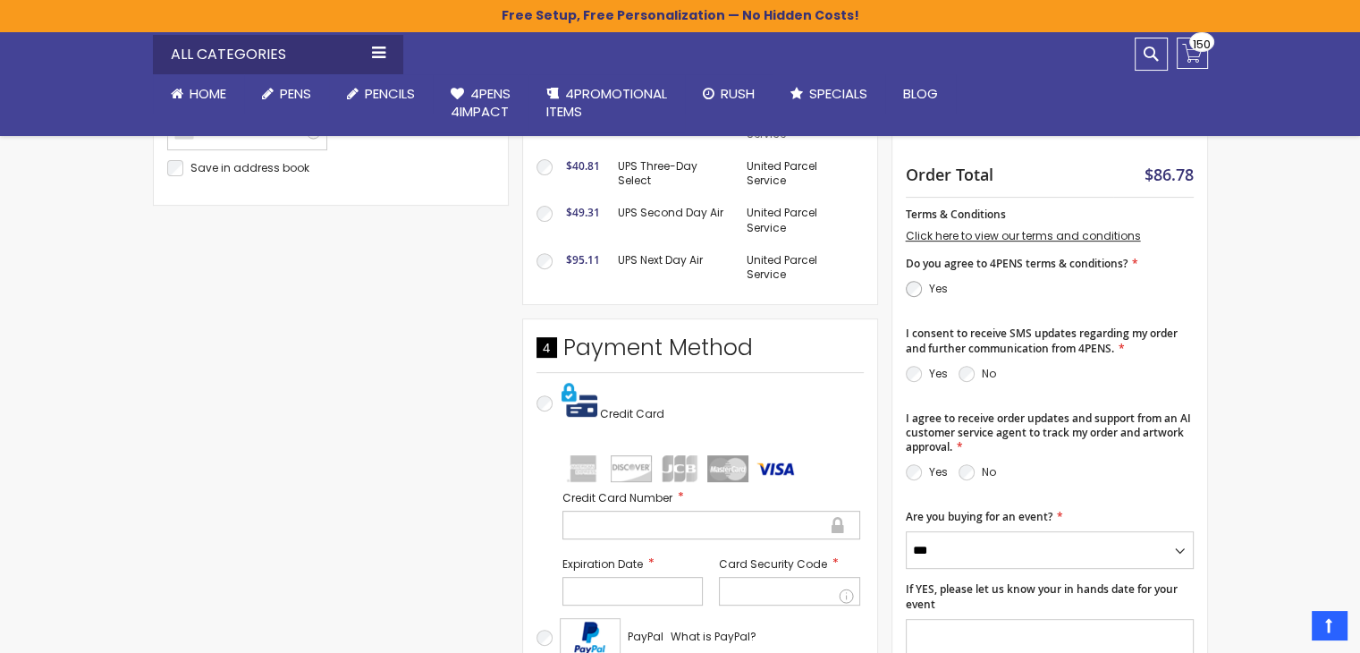
scroll to position [657, 0]
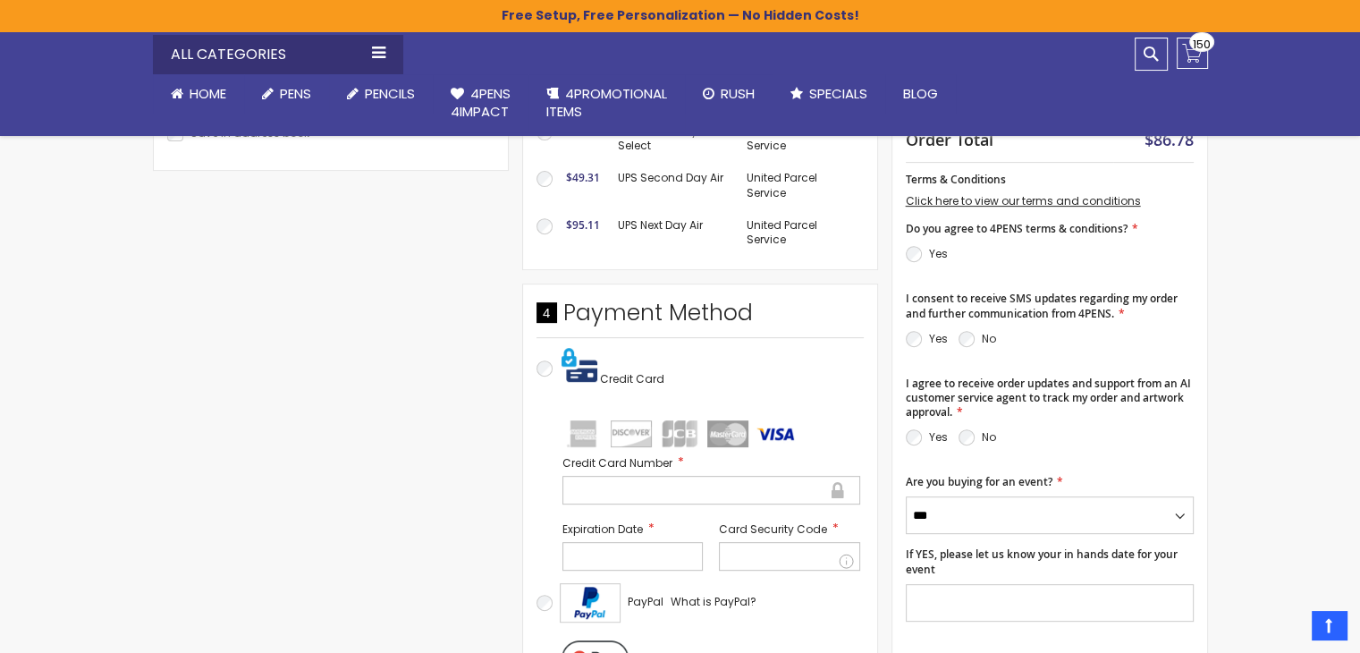
click at [975, 335] on p "No" at bounding box center [978, 338] width 38 height 21
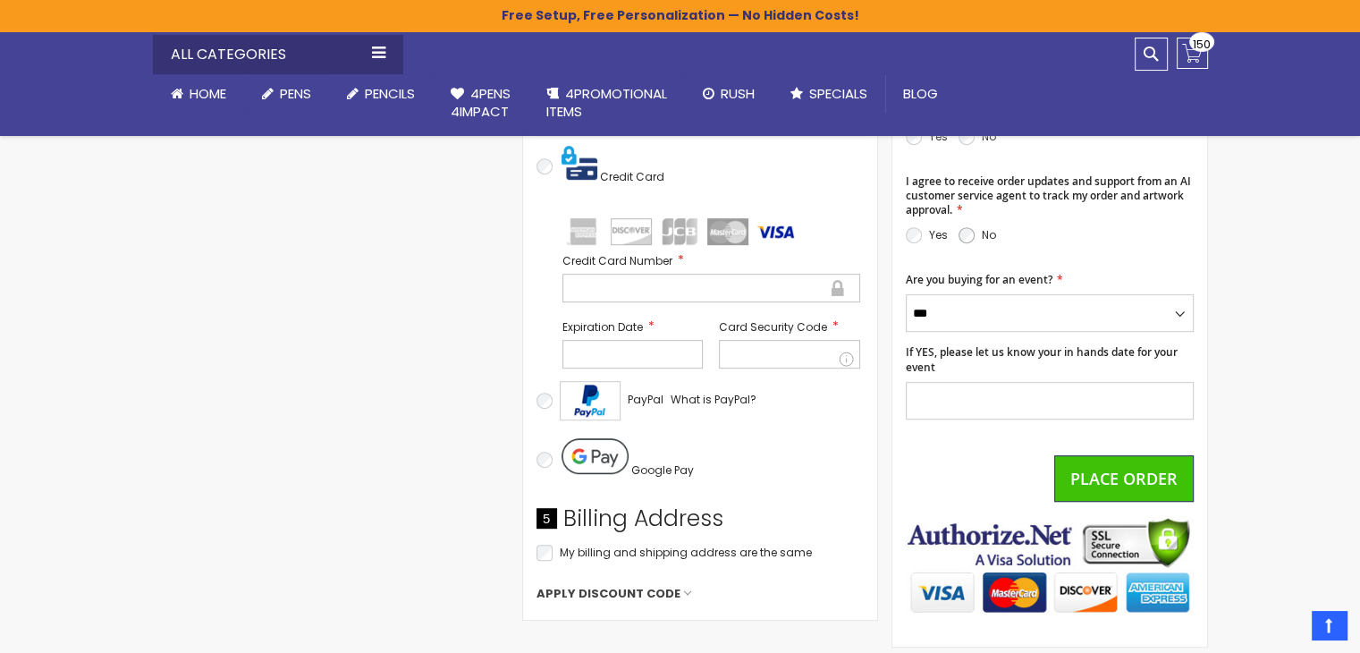
scroll to position [926, 0]
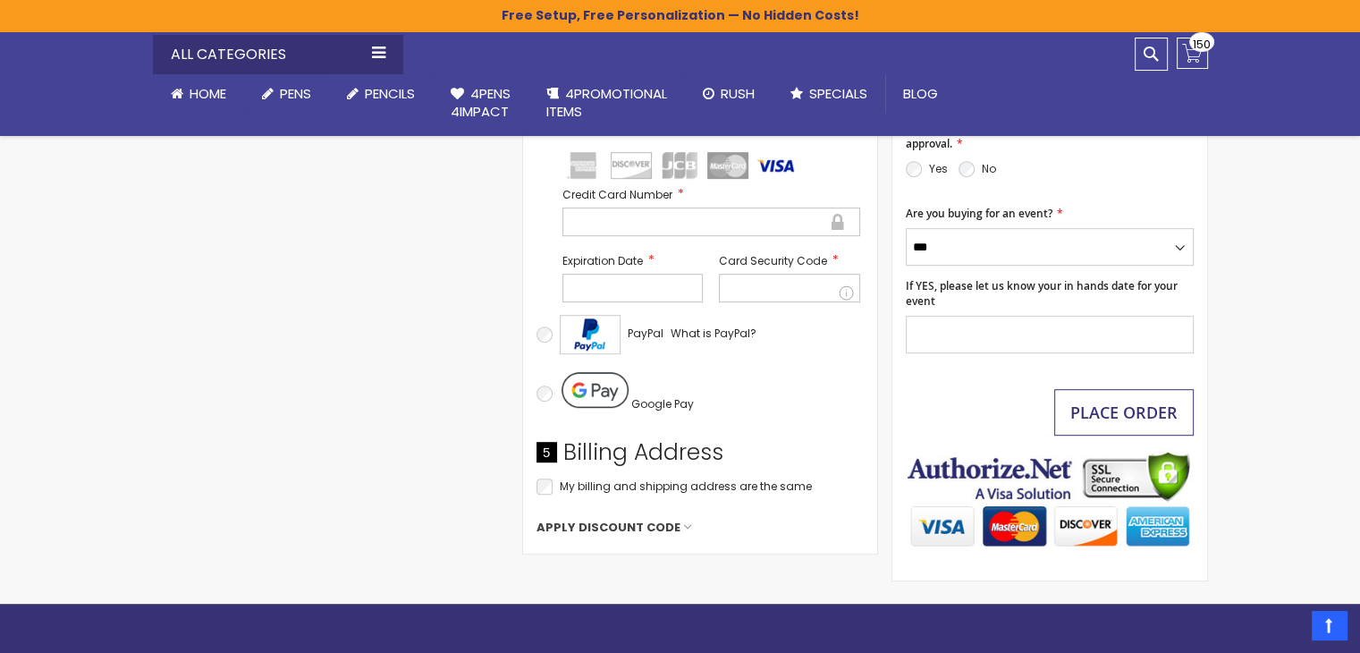
click at [1088, 427] on button "Place Order" at bounding box center [1124, 412] width 140 height 47
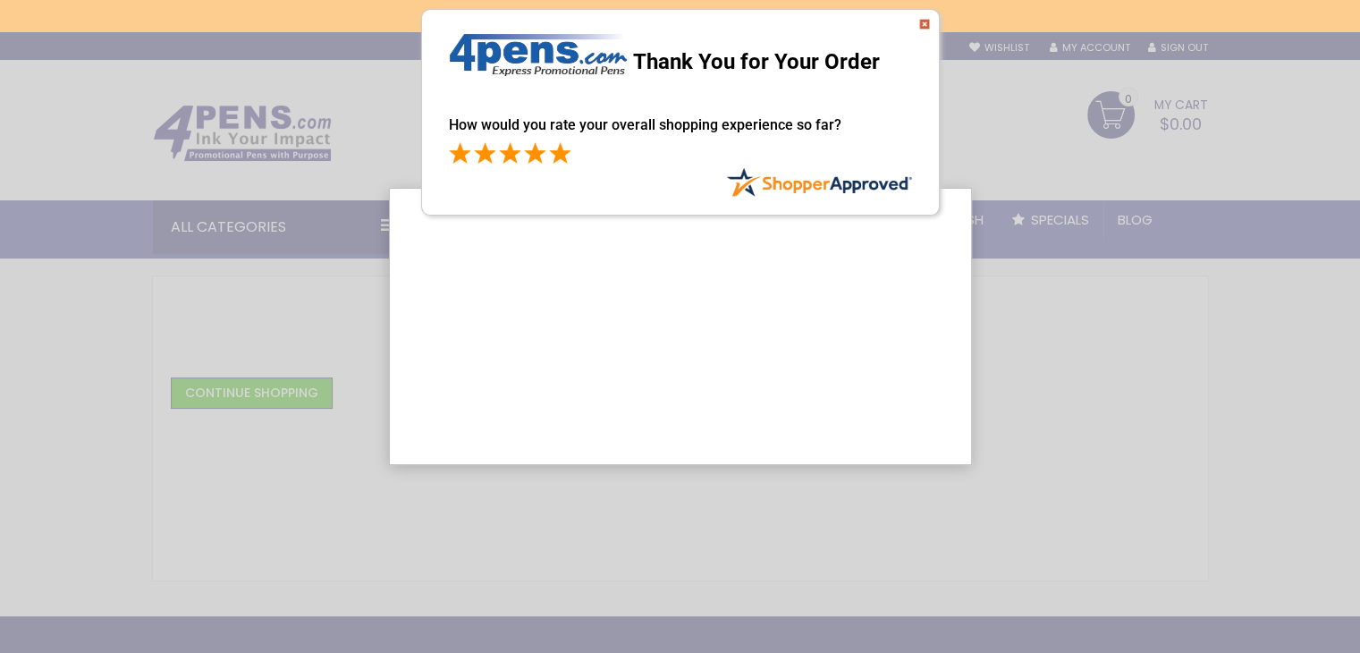
click at [558, 156] on span at bounding box center [559, 152] width 21 height 21
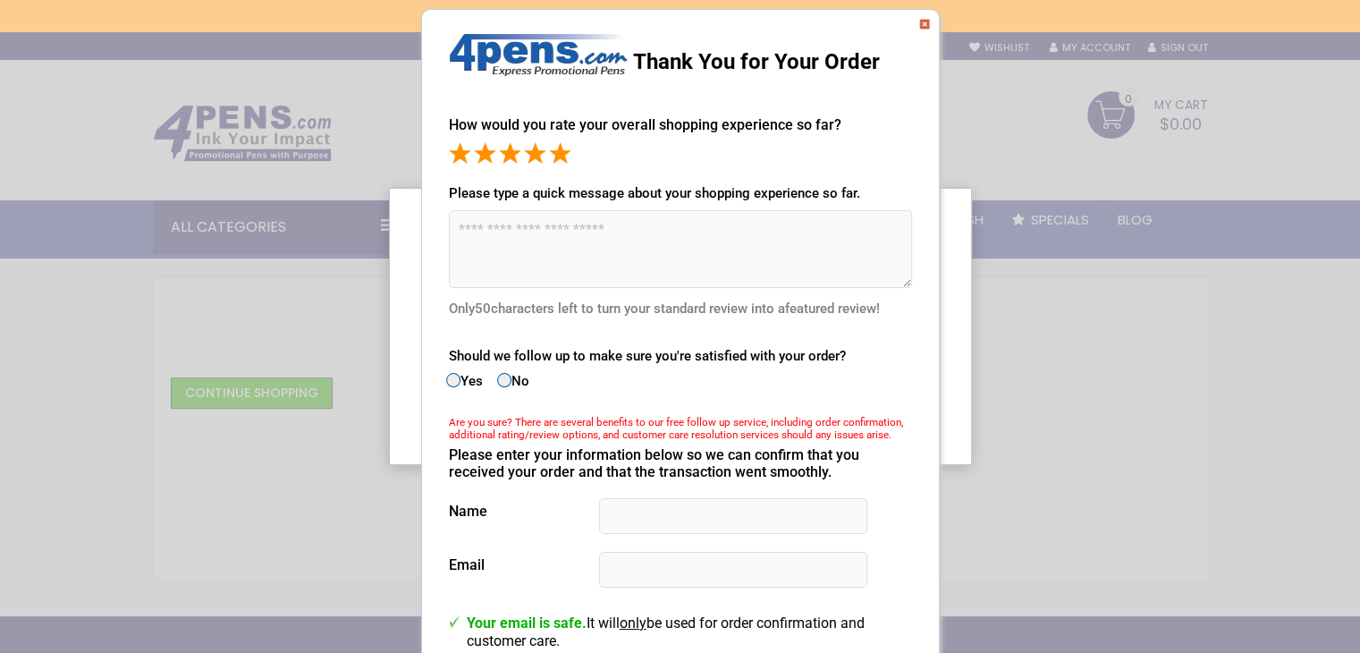
scroll to position [179, 0]
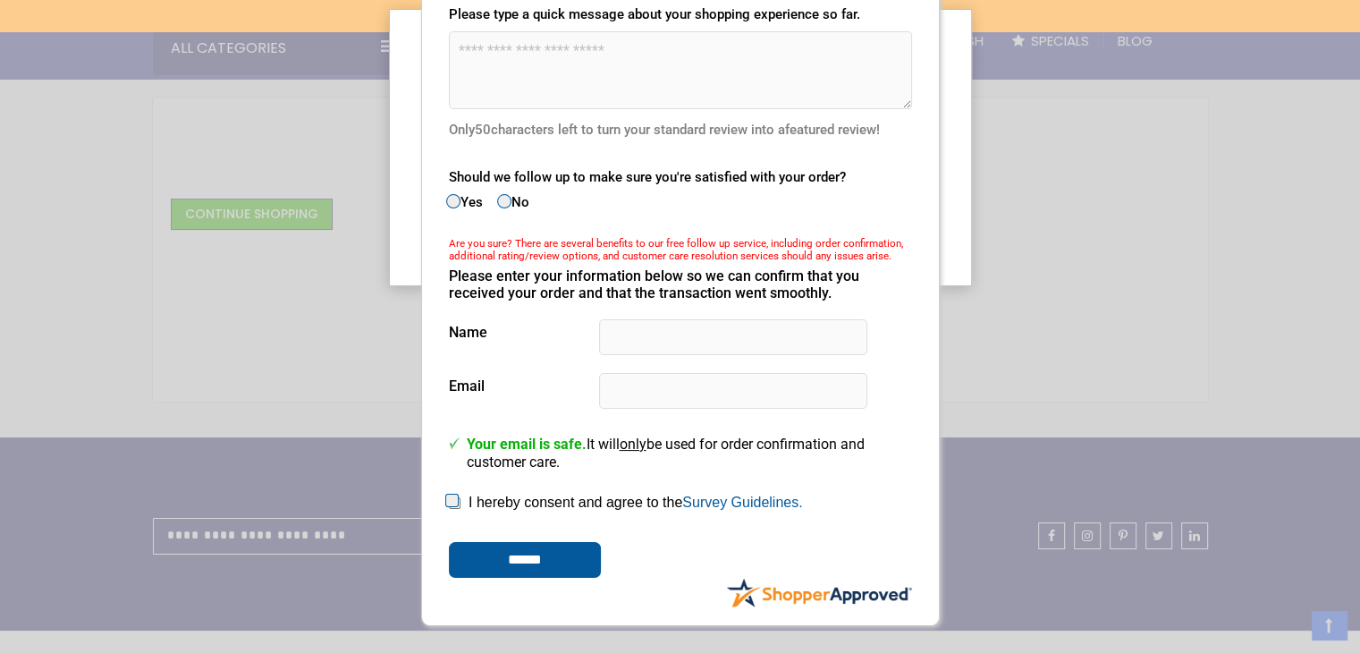
click at [695, 533] on div "Please enter your information below so we can confirm that you received your or…" at bounding box center [680, 422] width 463 height 310
click at [512, 577] on input "******" at bounding box center [525, 560] width 152 height 36
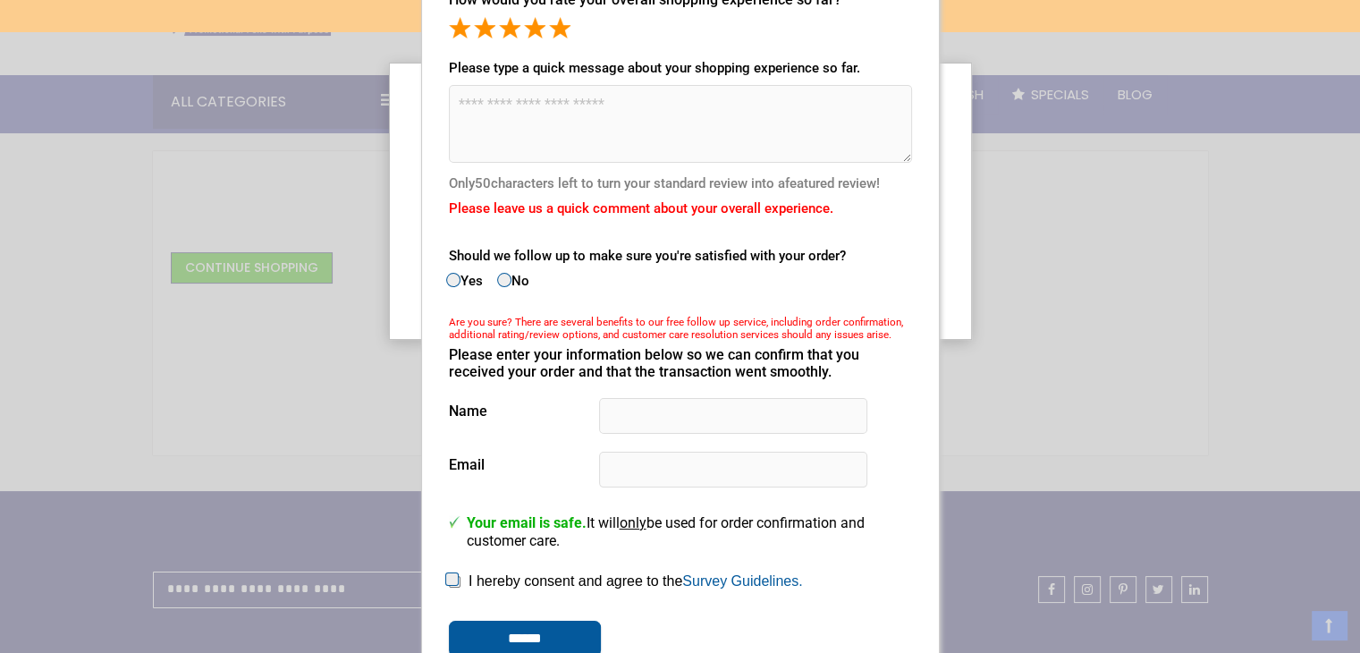
scroll to position [0, 0]
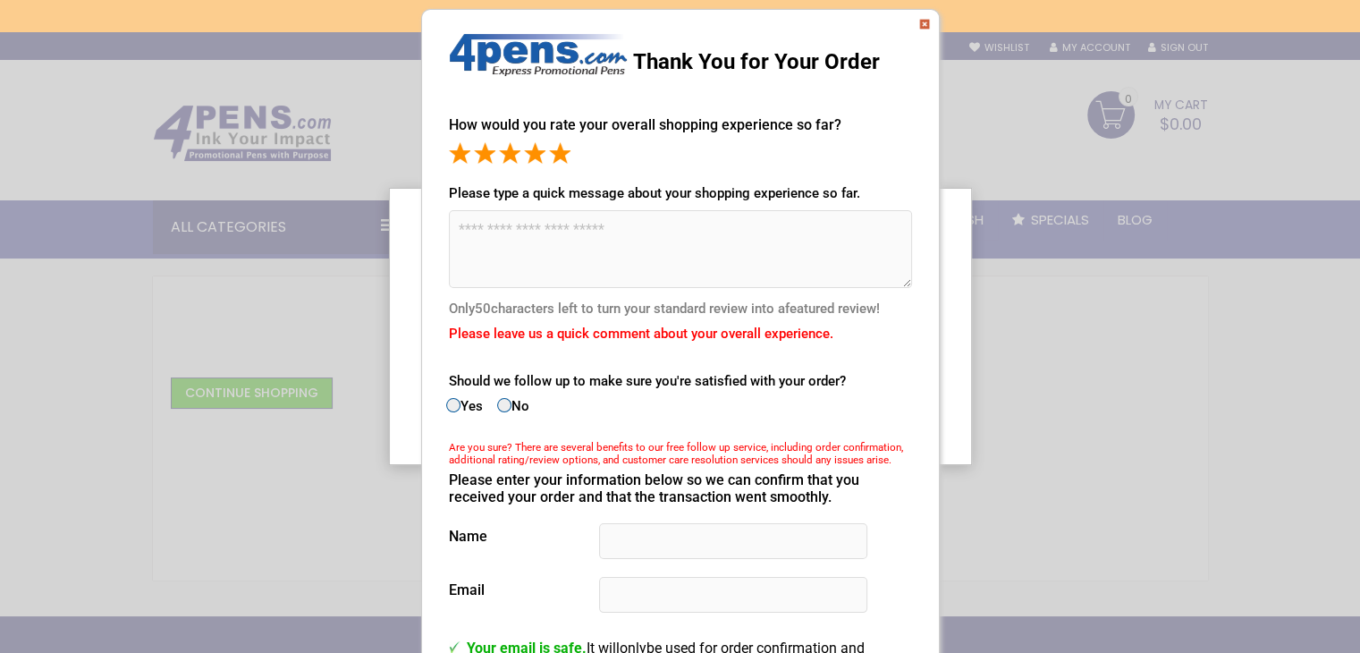
click at [925, 24] on img at bounding box center [924, 24] width 11 height 11
